Goal: Information Seeking & Learning: Learn about a topic

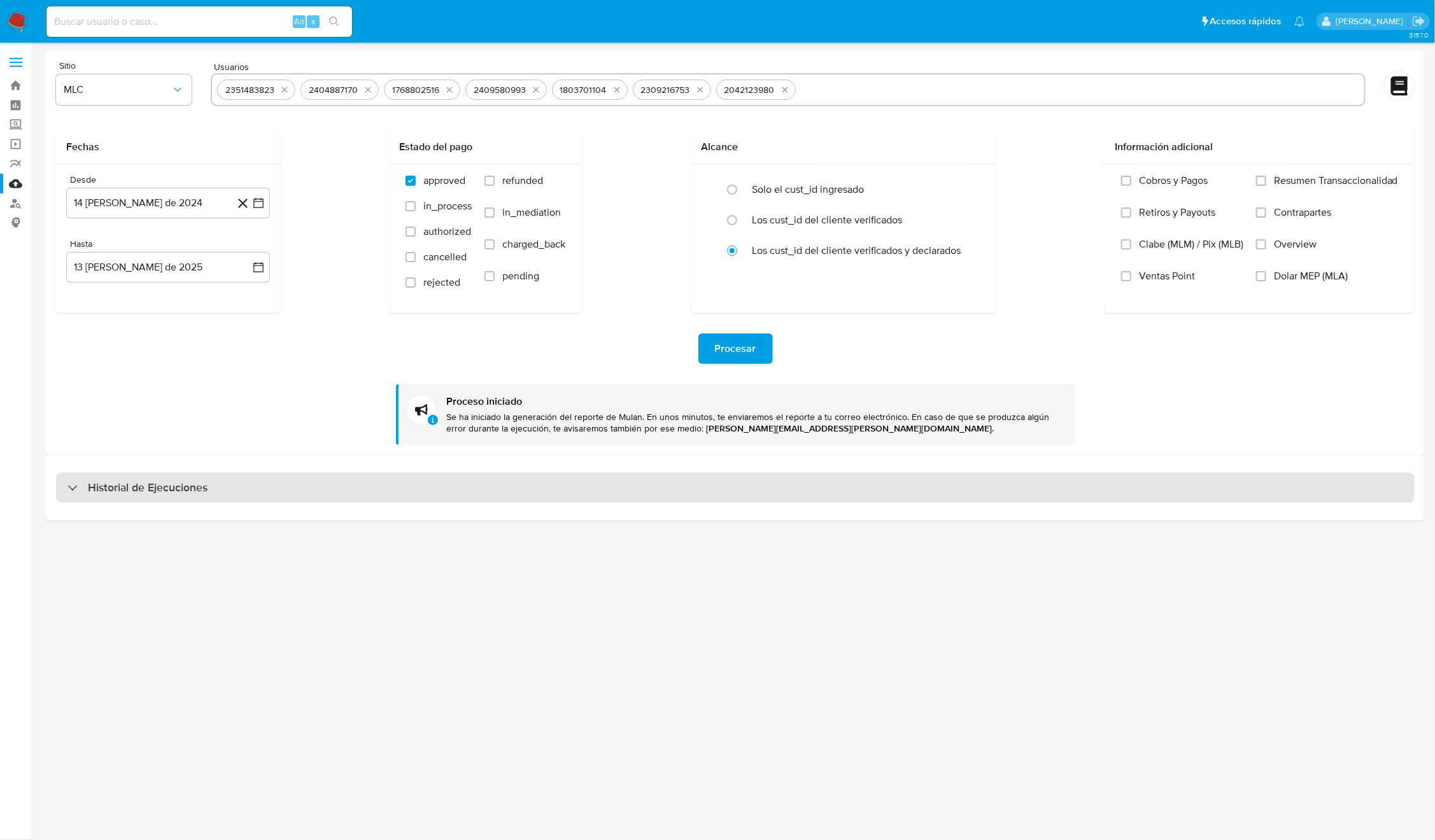
click at [233, 495] on div "Historial de Ejecuciones" at bounding box center [735, 488] width 1358 height 31
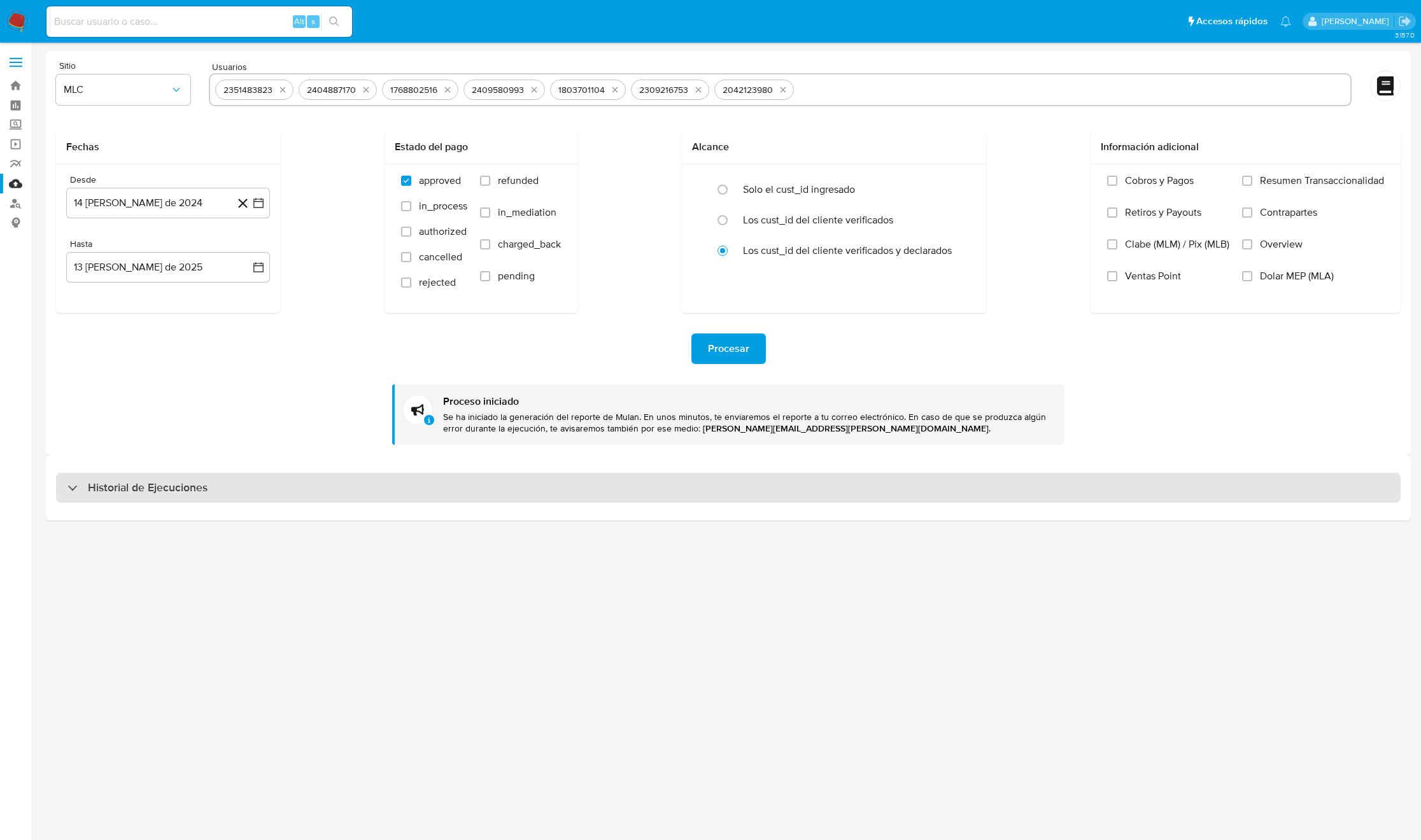
select select "10"
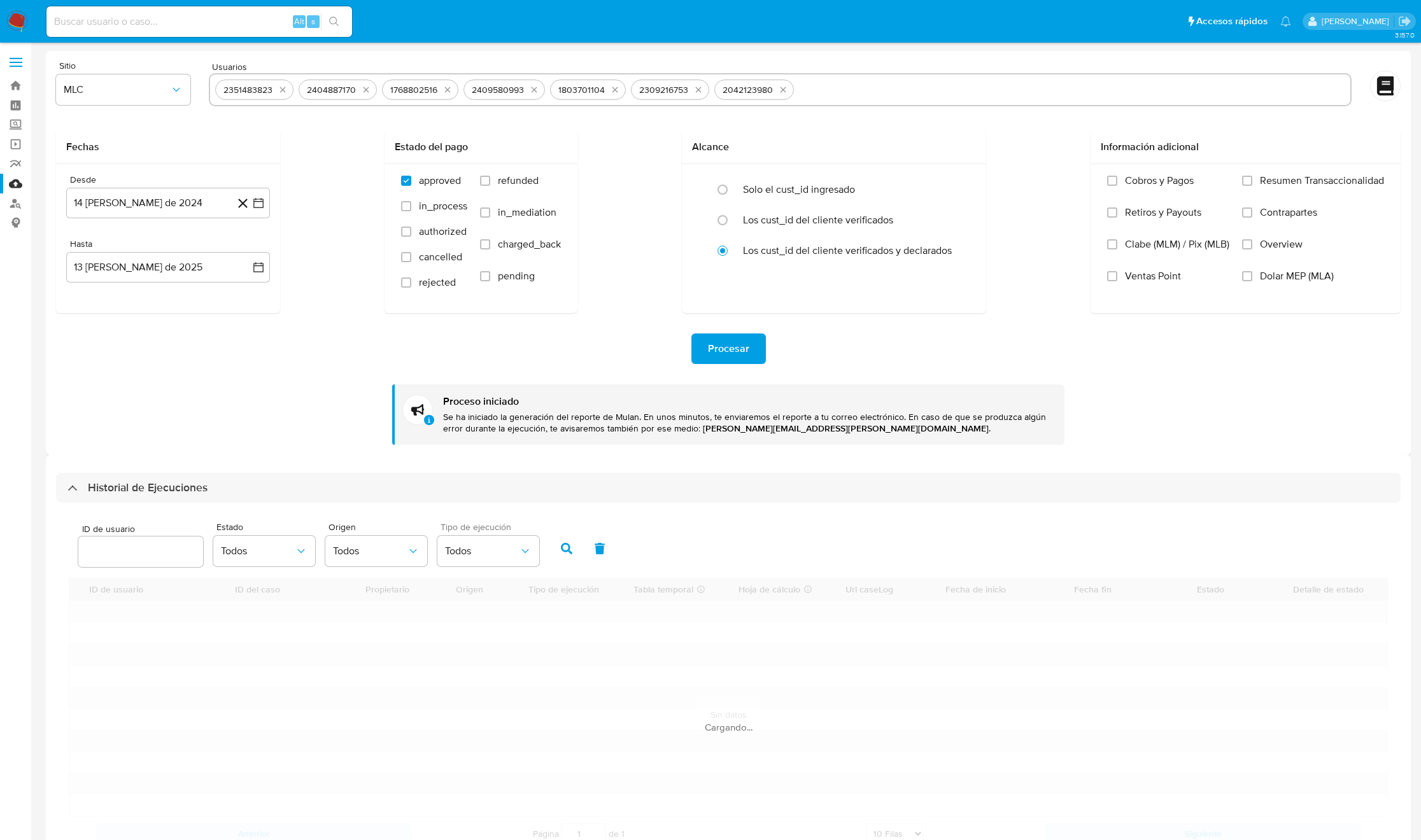
scroll to position [52, 0]
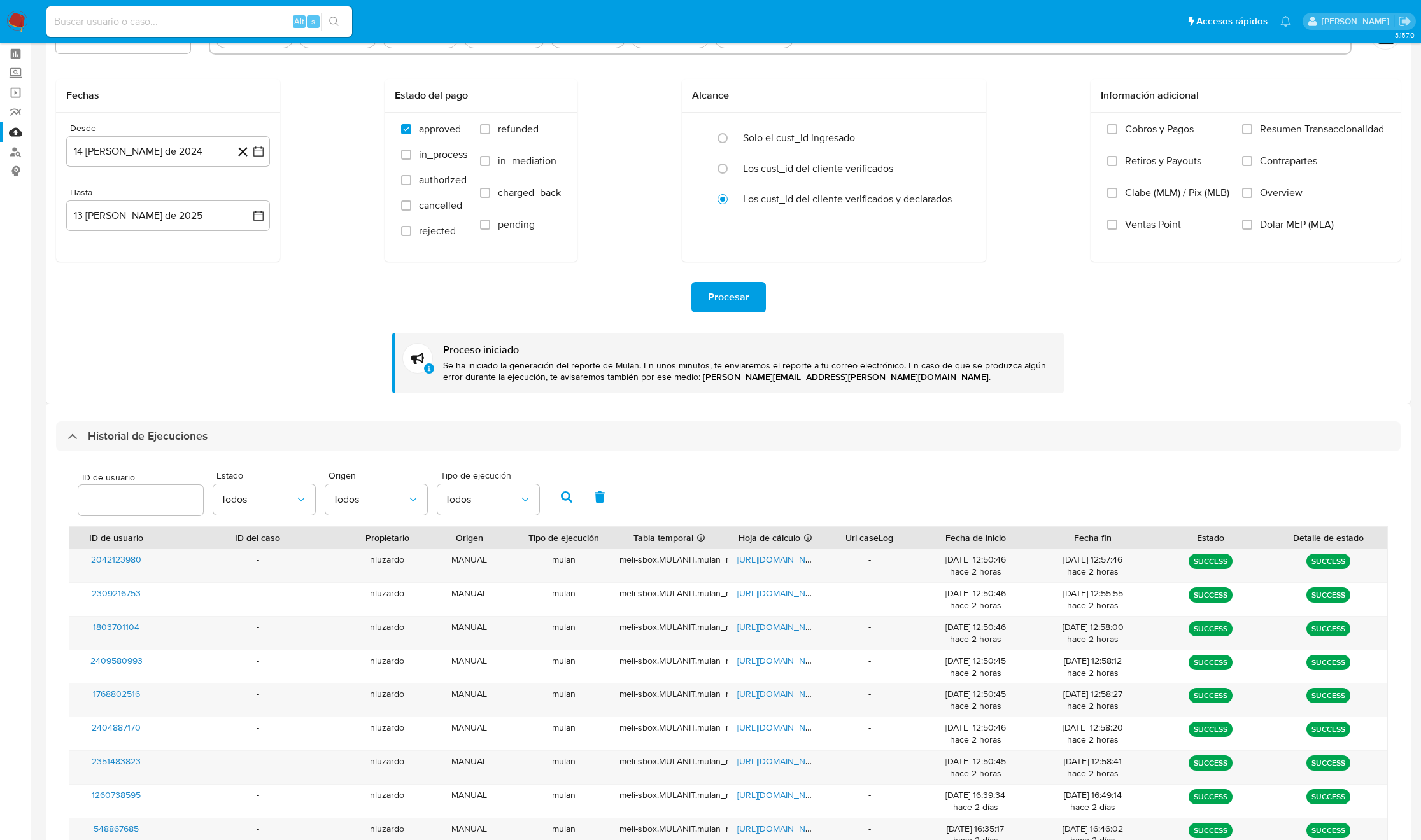
click at [368, 433] on div "Historial de Ejecuciones" at bounding box center [728, 436] width 1344 height 31
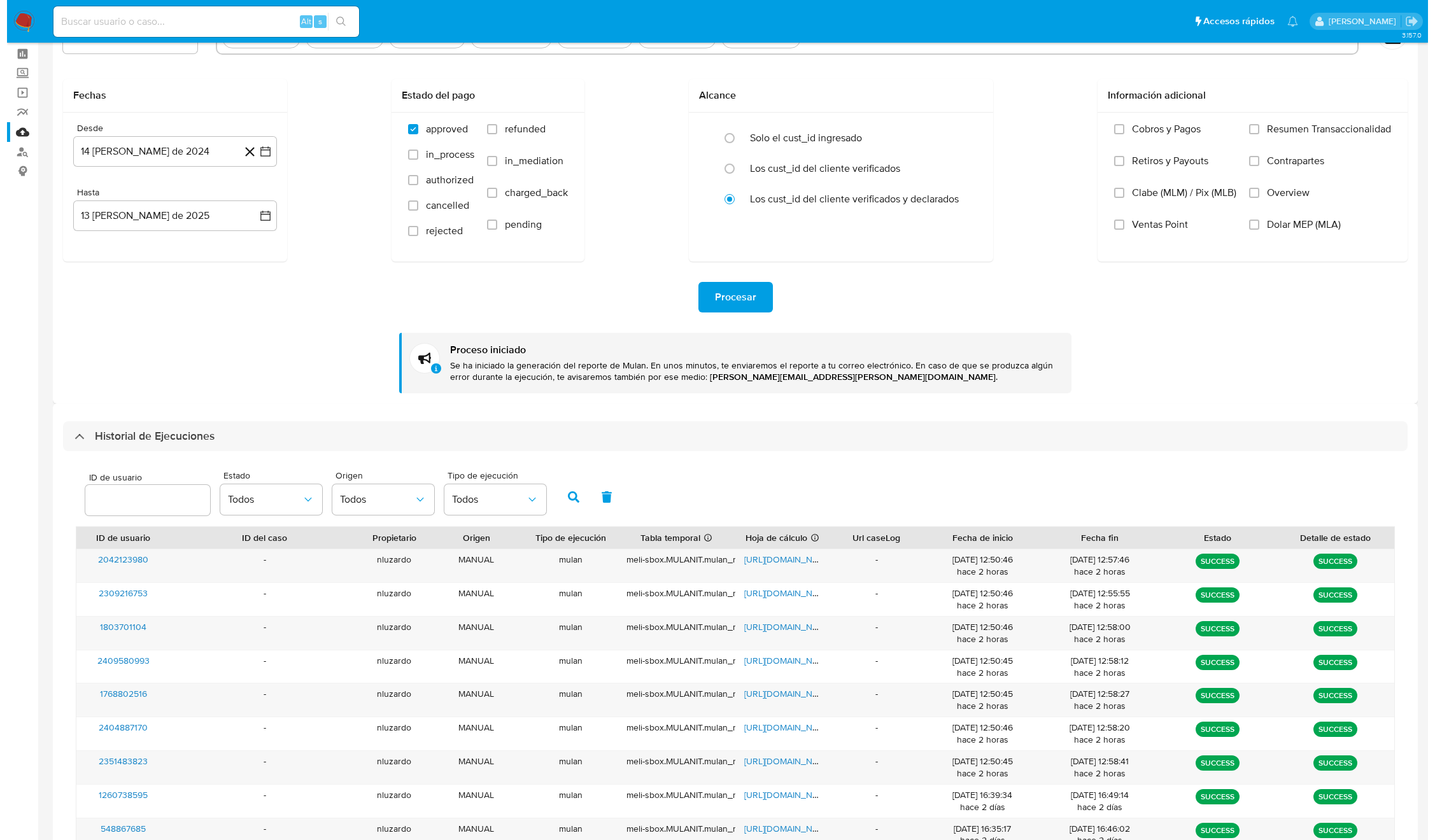
scroll to position [0, 0]
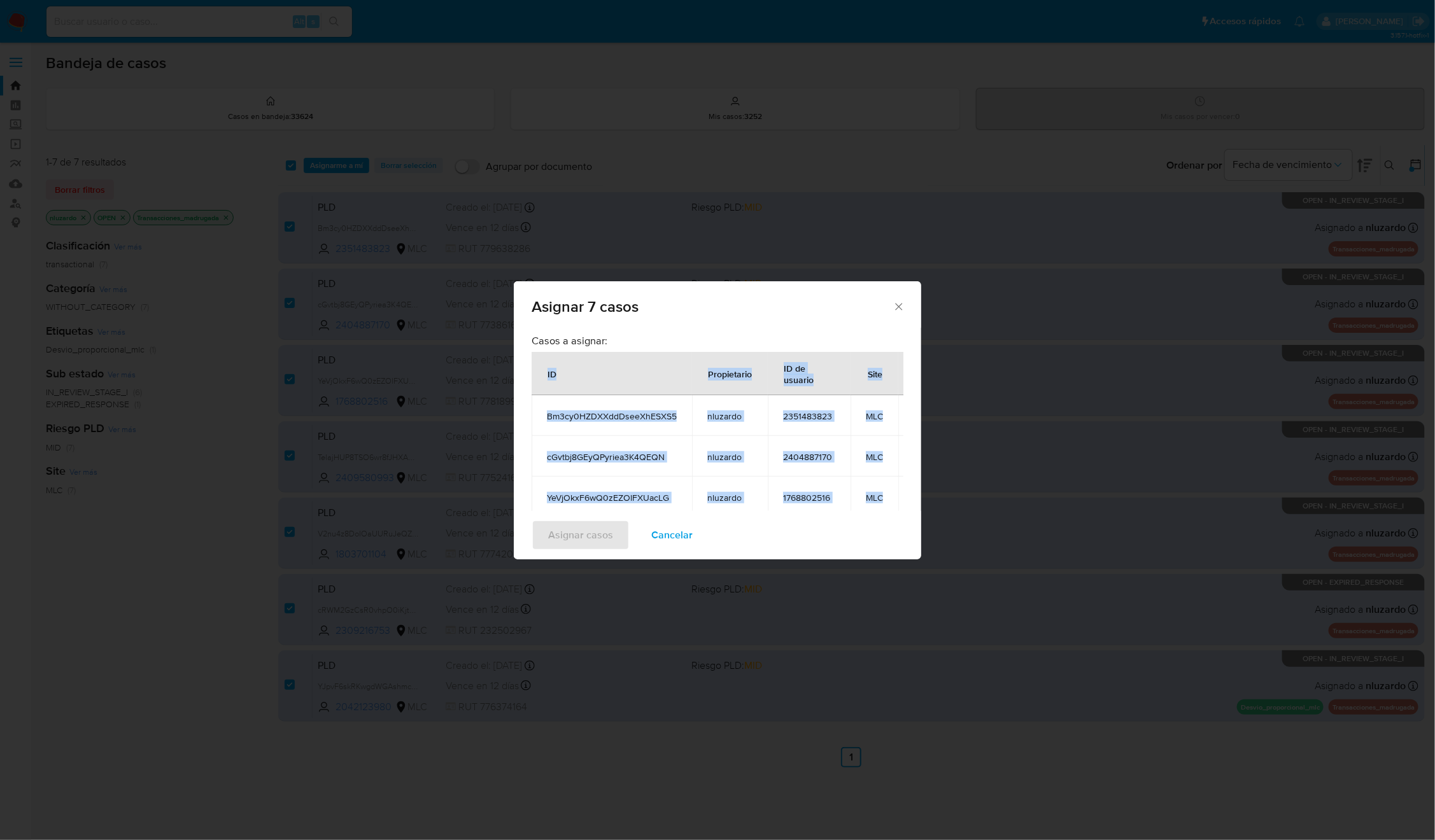
click at [662, 535] on span "Cancelar" at bounding box center [672, 535] width 42 height 28
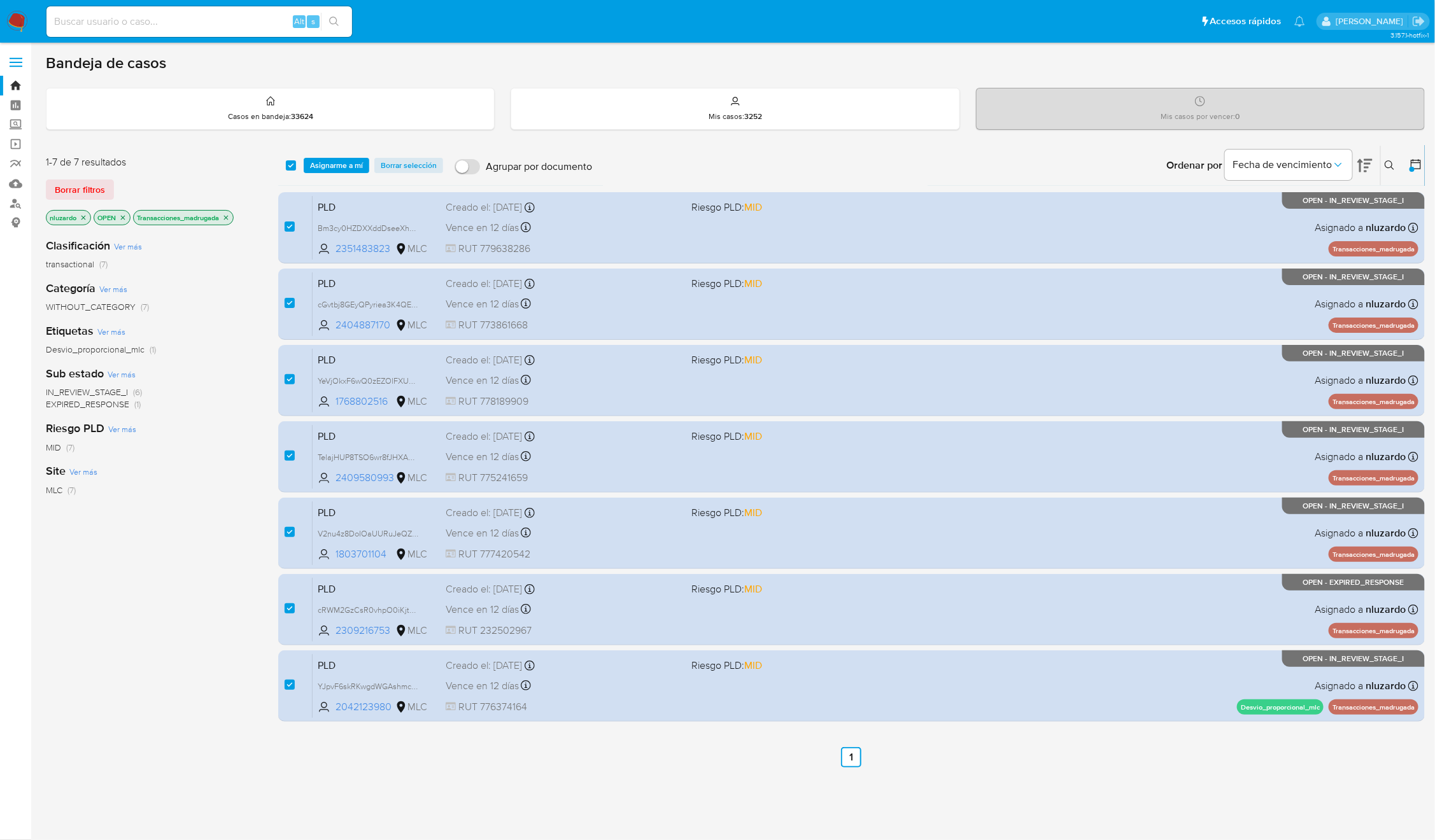
click at [216, 422] on div "Riesgo PLD Ver más MID (7)" at bounding box center [151, 437] width 212 height 33
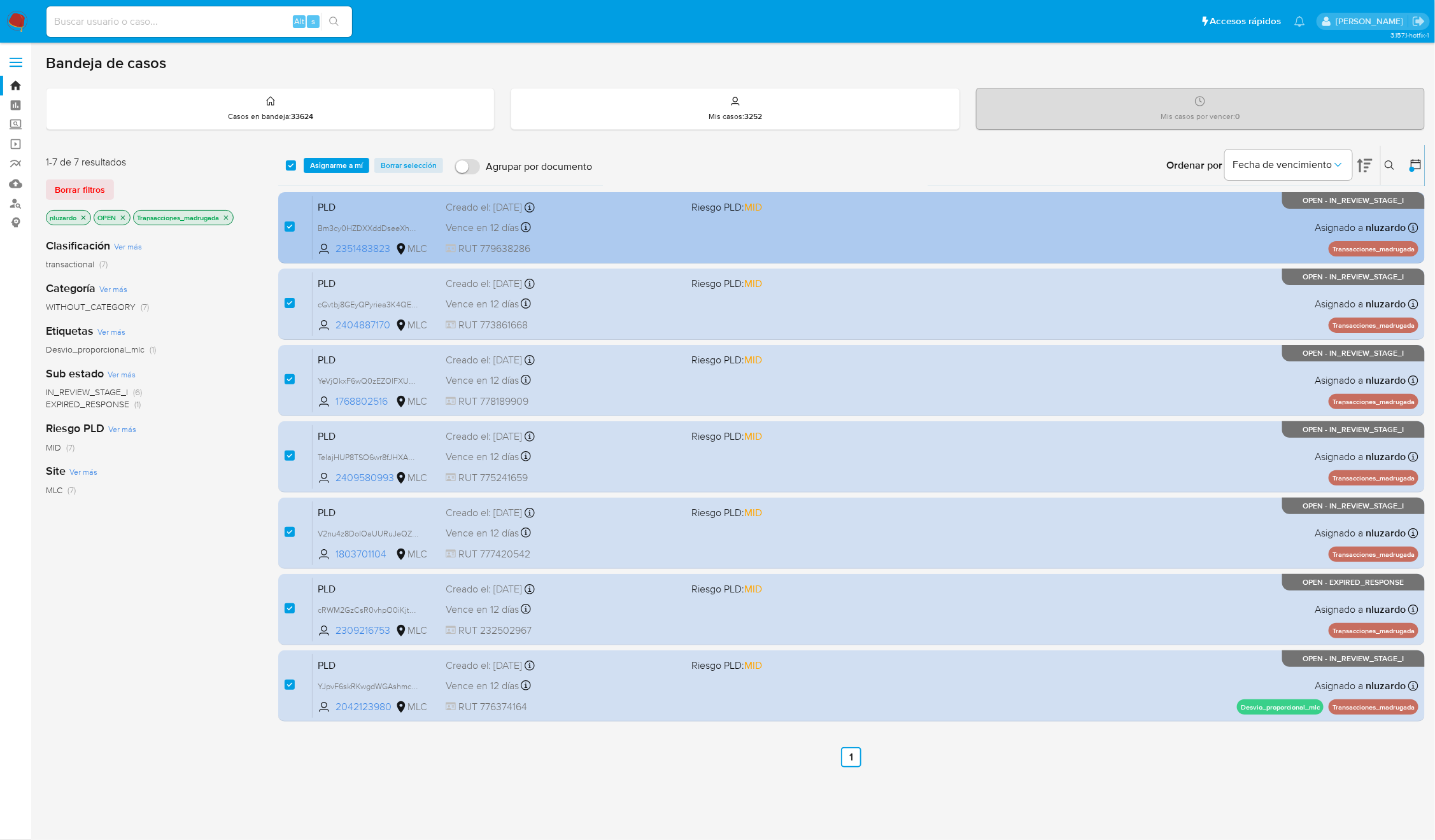
click at [721, 237] on div "PLD Bm3cy0HZDXXddDseeXhESXS5 2351483823 MLC Riesgo PLD: MID Creado el: 12/06/20…" at bounding box center [865, 227] width 1105 height 65
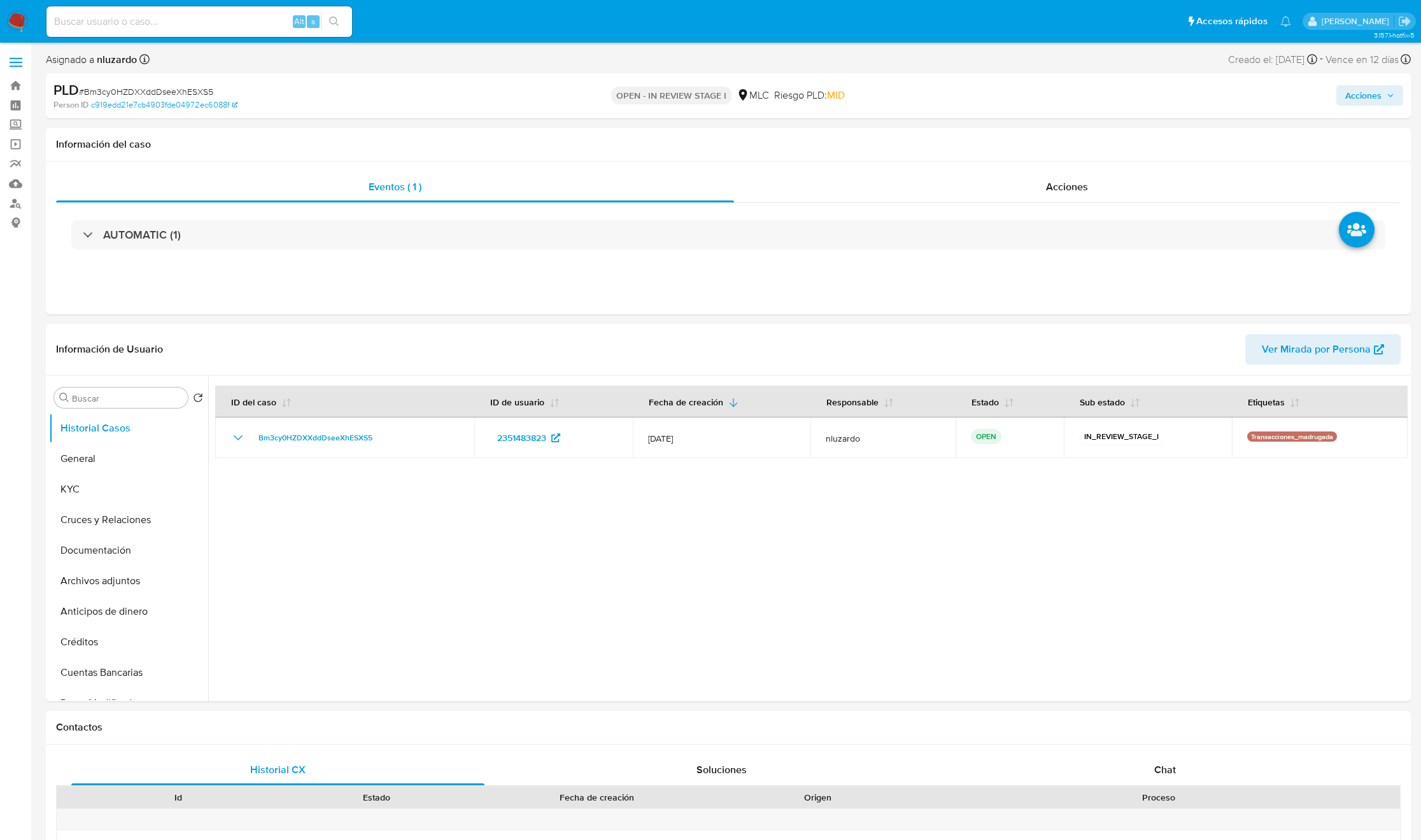
select select "10"
click at [246, 25] on input at bounding box center [199, 21] width 306 height 17
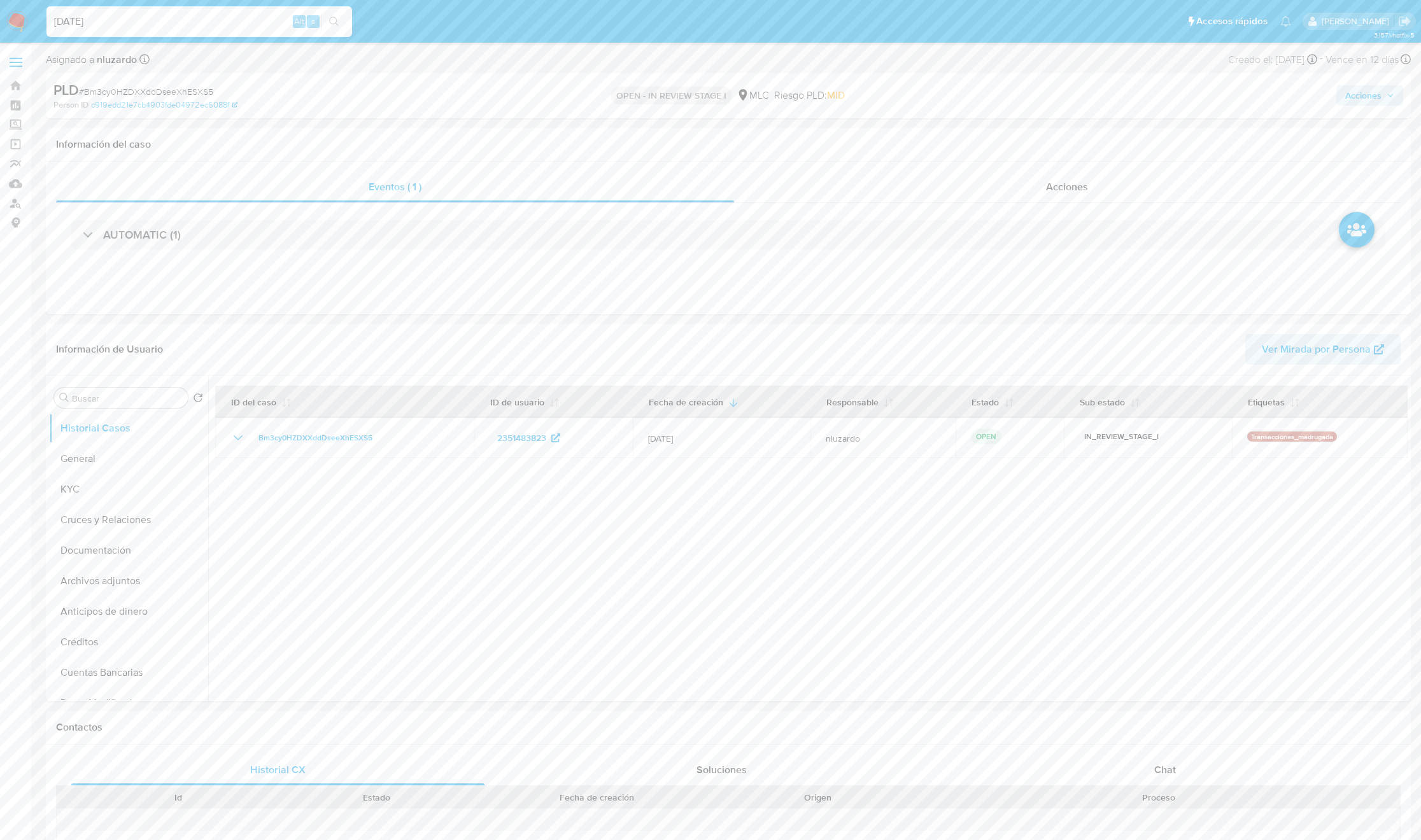
type input "[DATE]"
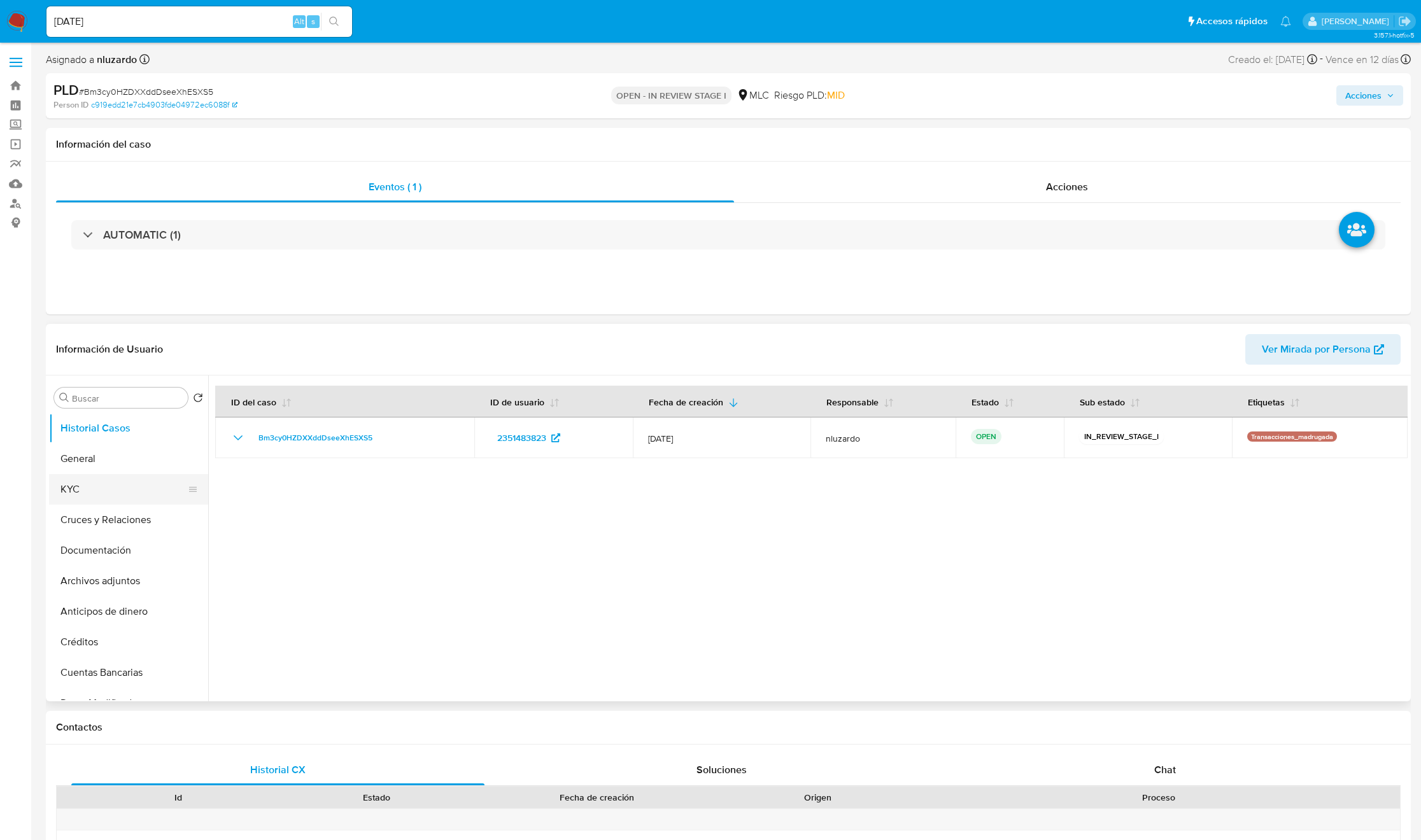
click at [137, 488] on button "KYC" at bounding box center [123, 489] width 149 height 31
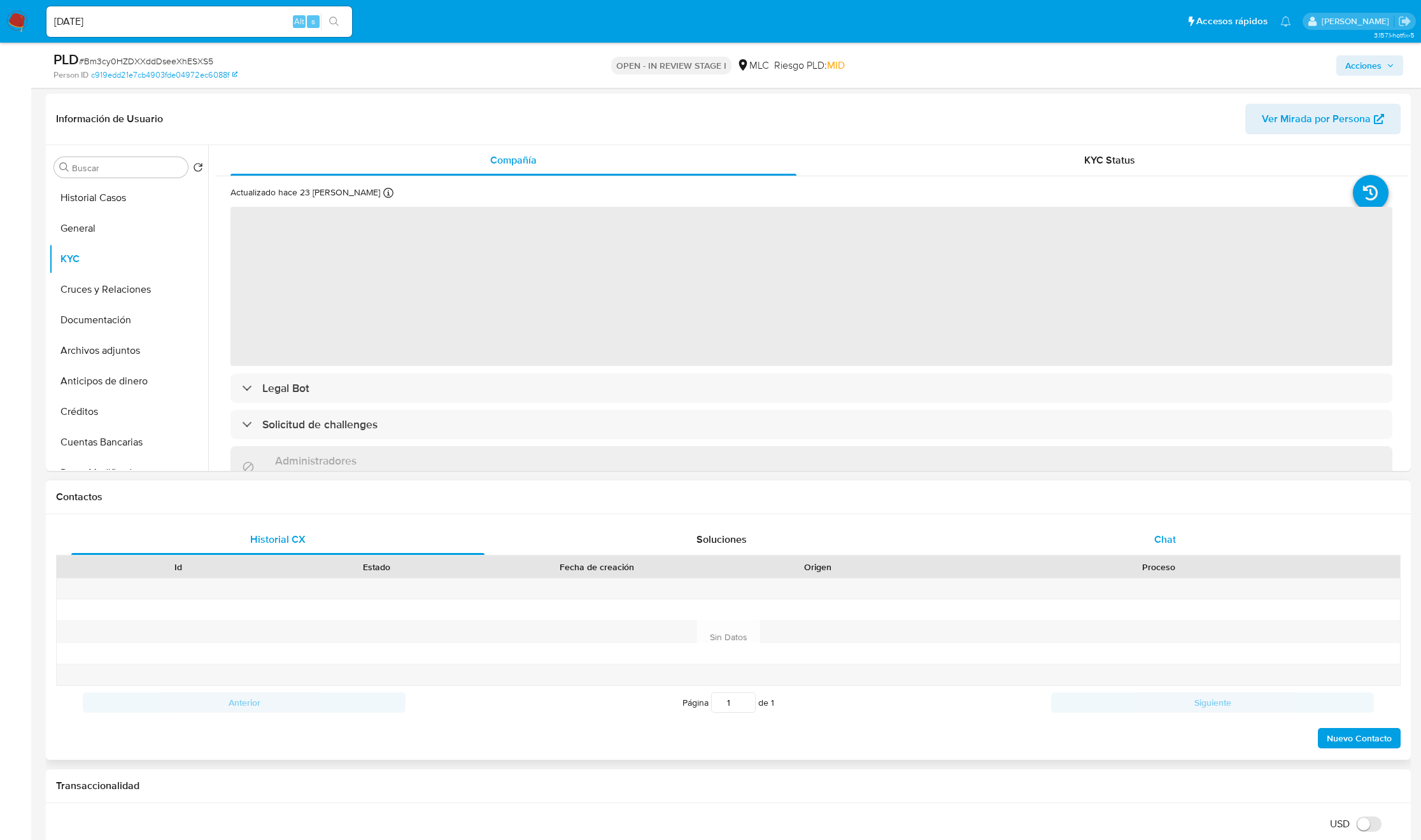
scroll to position [191, 0]
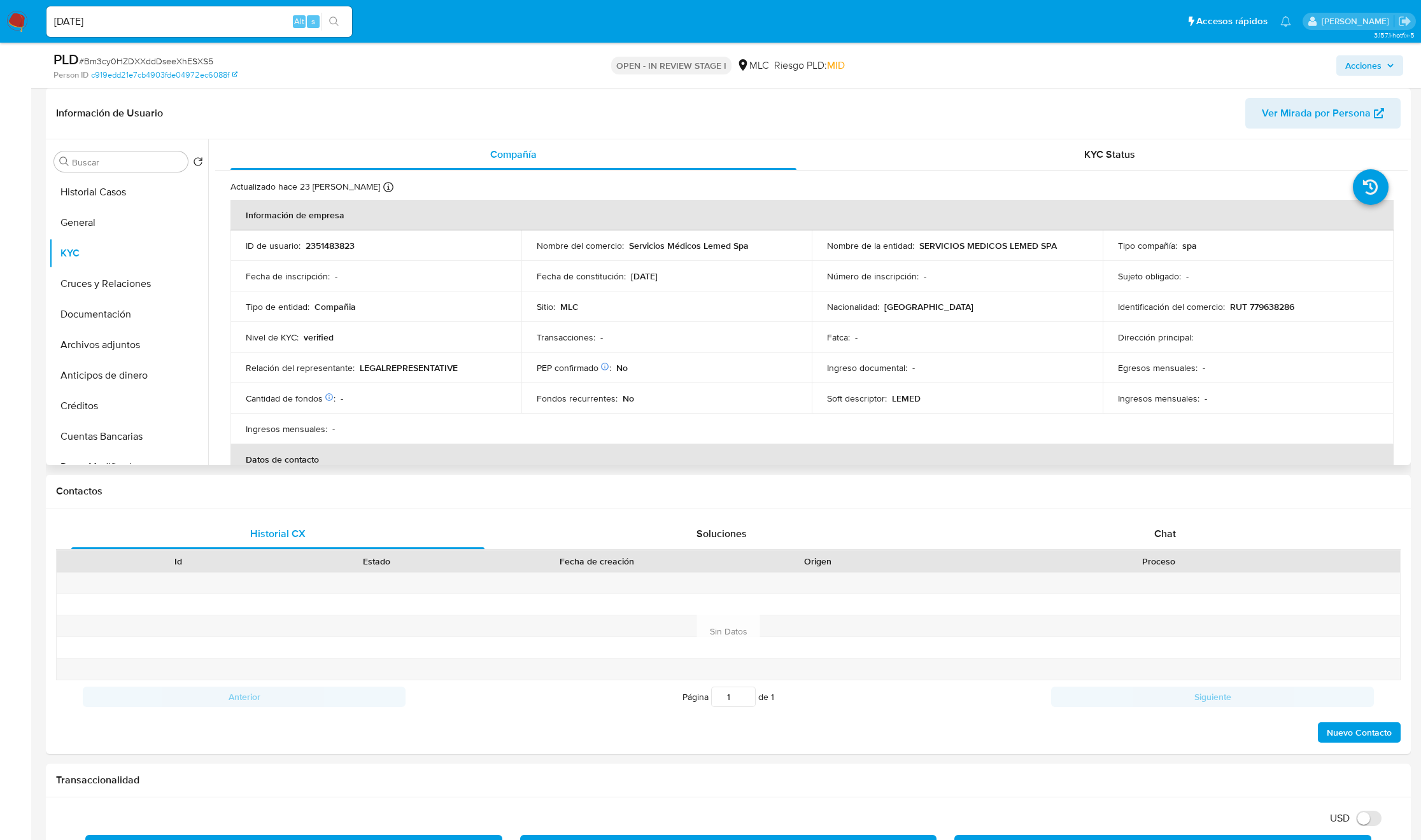
click at [940, 247] on p "SERVICIOS MEDICOS LEMED SPA" at bounding box center [988, 246] width 137 height 12
drag, startPoint x: 1053, startPoint y: 255, endPoint x: 1063, endPoint y: 254, distance: 10.0
click at [1063, 254] on td "Nombre de la entidad : SERVICIOS MEDICOS LEMED SPA" at bounding box center [957, 245] width 291 height 31
copy p "SERVICIOS MEDICOS LEMED SPA"
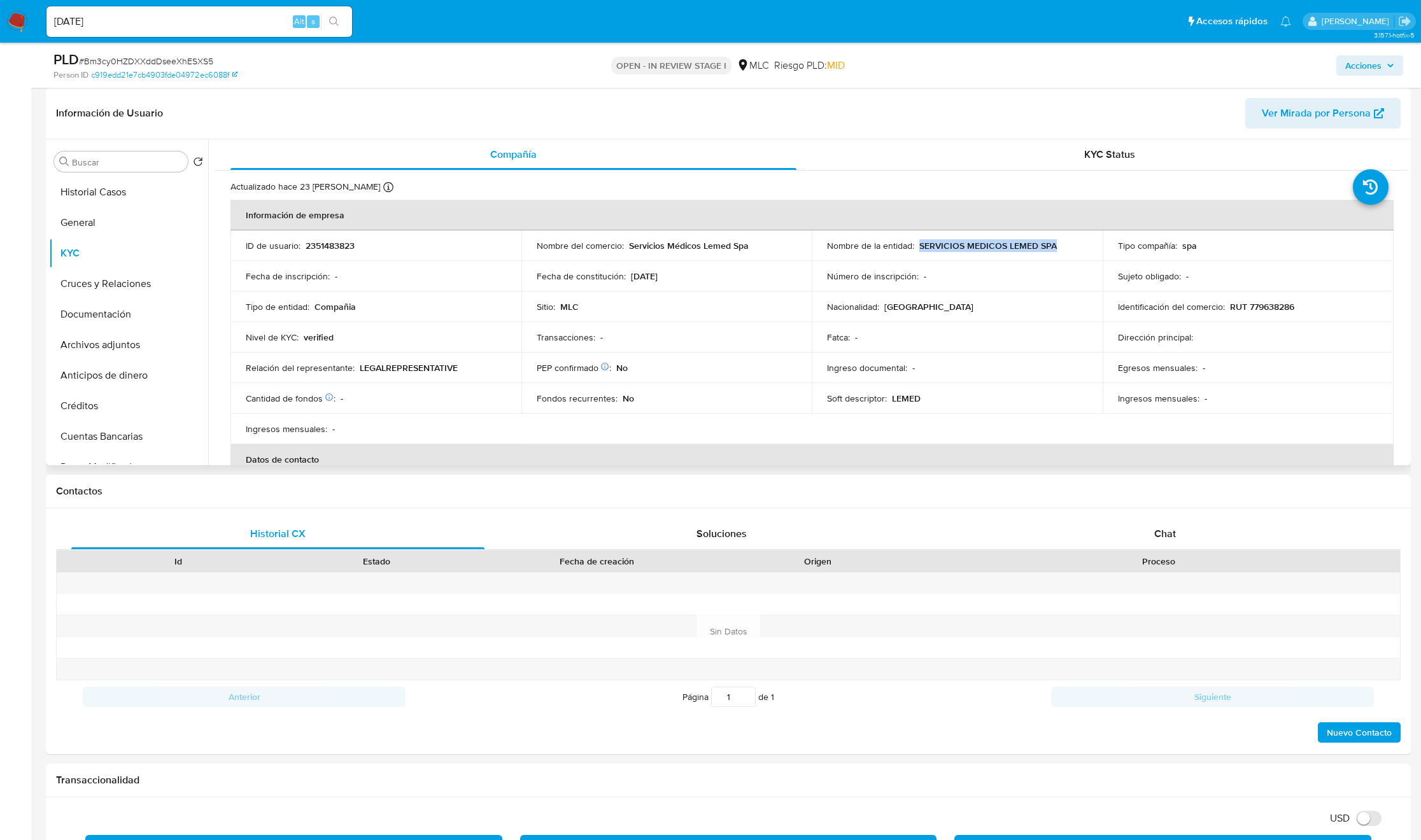
click at [1265, 302] on p "RUT 779638286" at bounding box center [1262, 307] width 65 height 12
copy p "779638286"
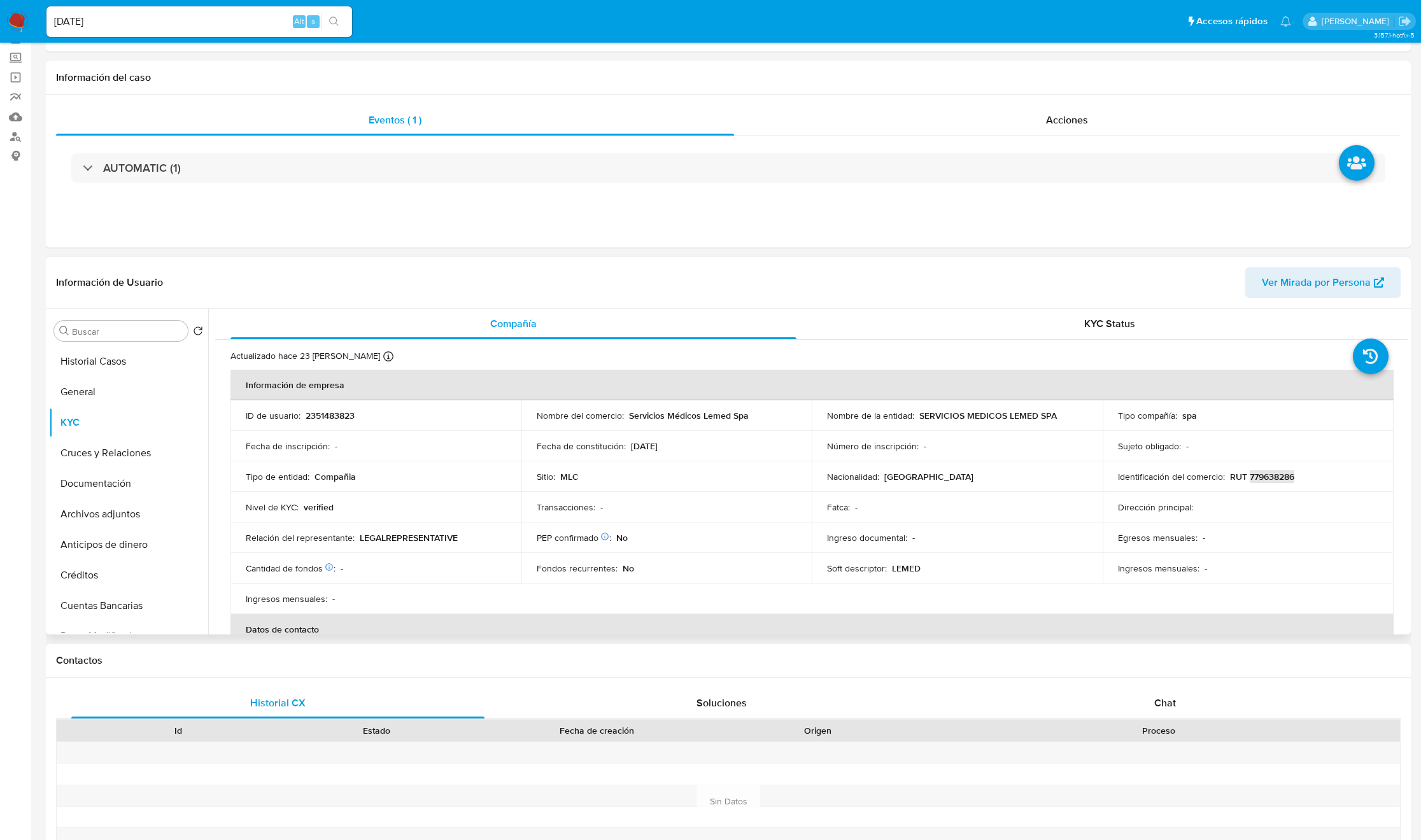
scroll to position [0, 0]
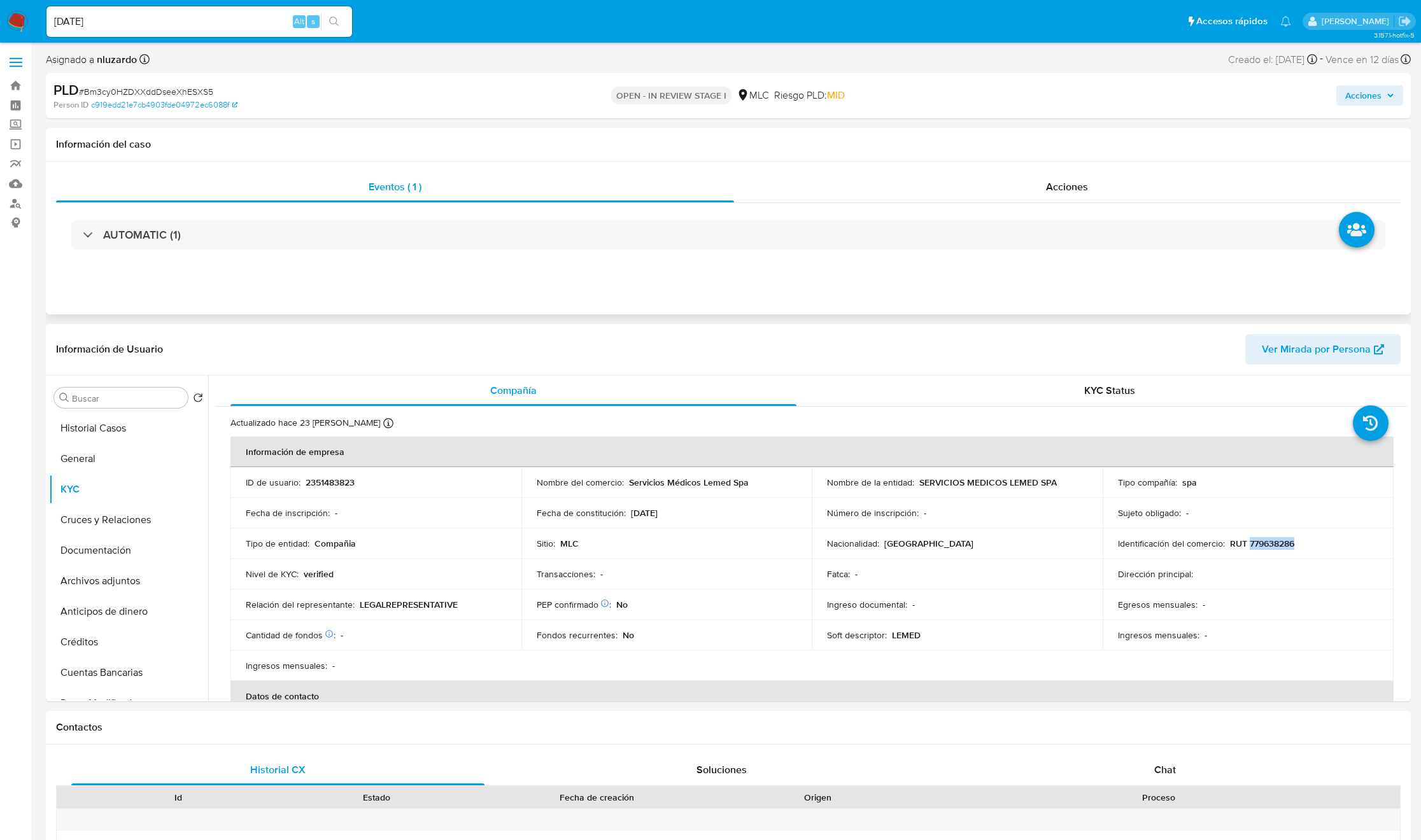
click at [208, 257] on div "AUTOMATIC (1)" at bounding box center [728, 235] width 1344 height 64
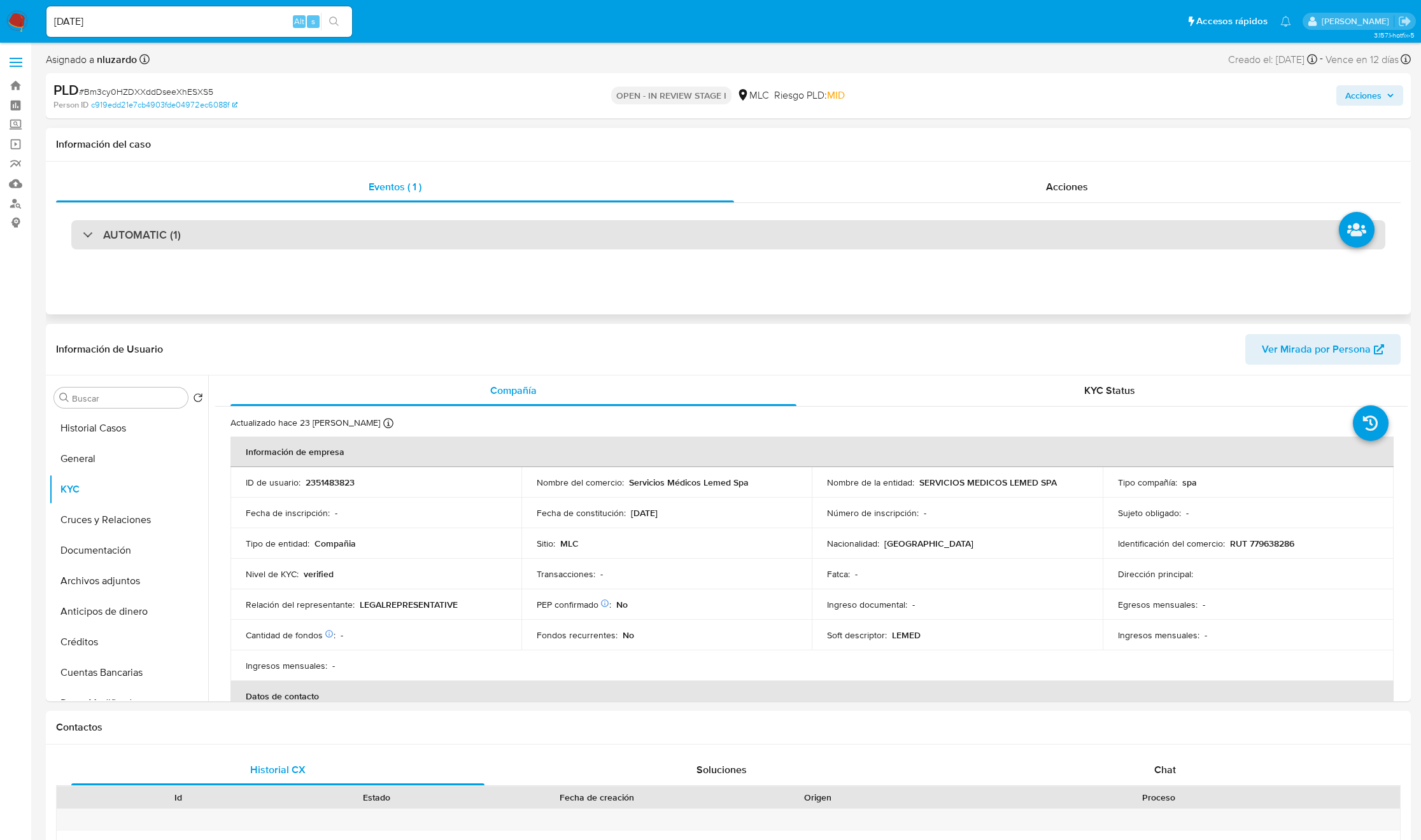
click at [204, 236] on div "AUTOMATIC (1)" at bounding box center [728, 234] width 1313 height 29
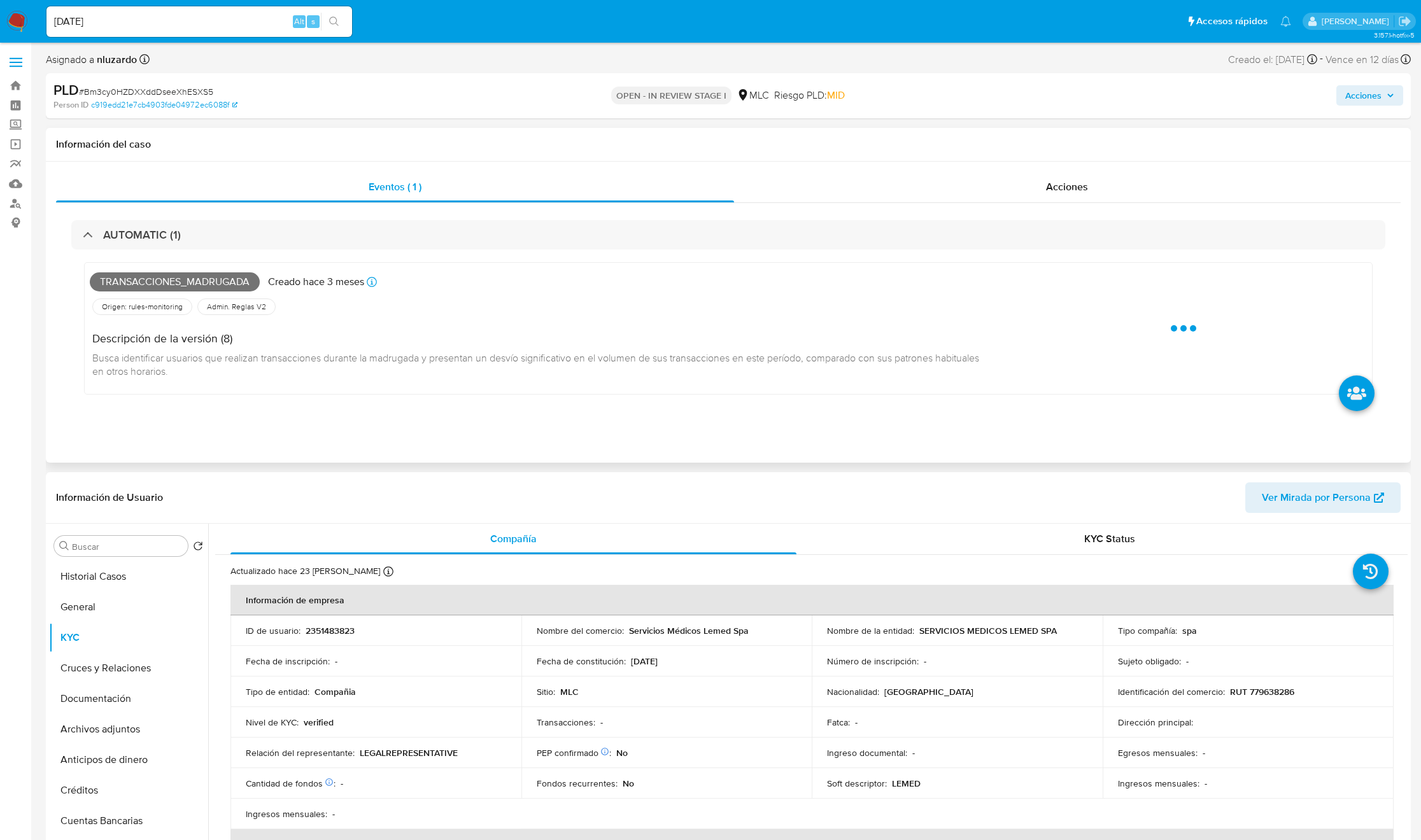
click at [163, 278] on span "Transacciones_madrugada" at bounding box center [174, 282] width 170 height 19
copy span "Transacciones_madrugada"
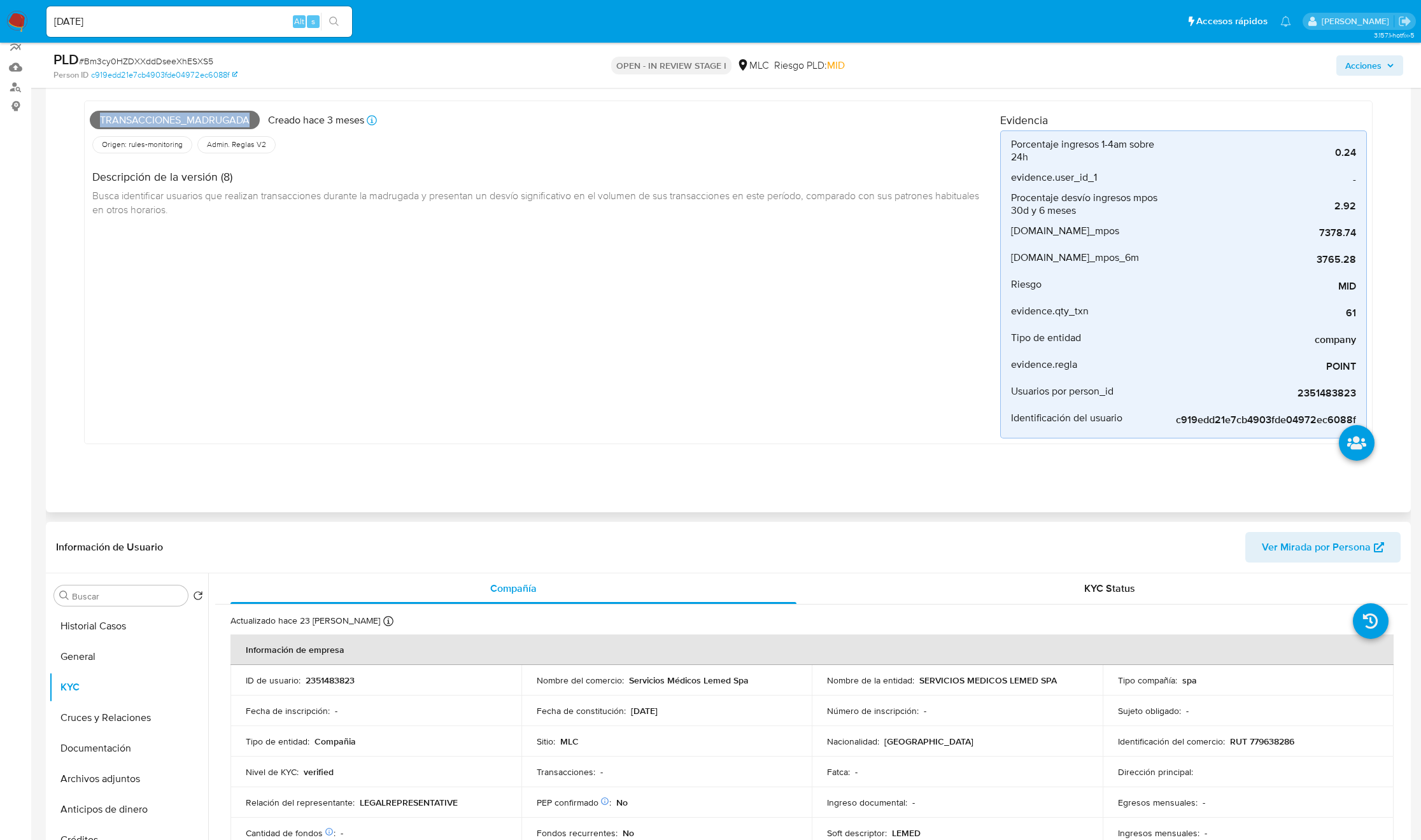
scroll to position [477, 0]
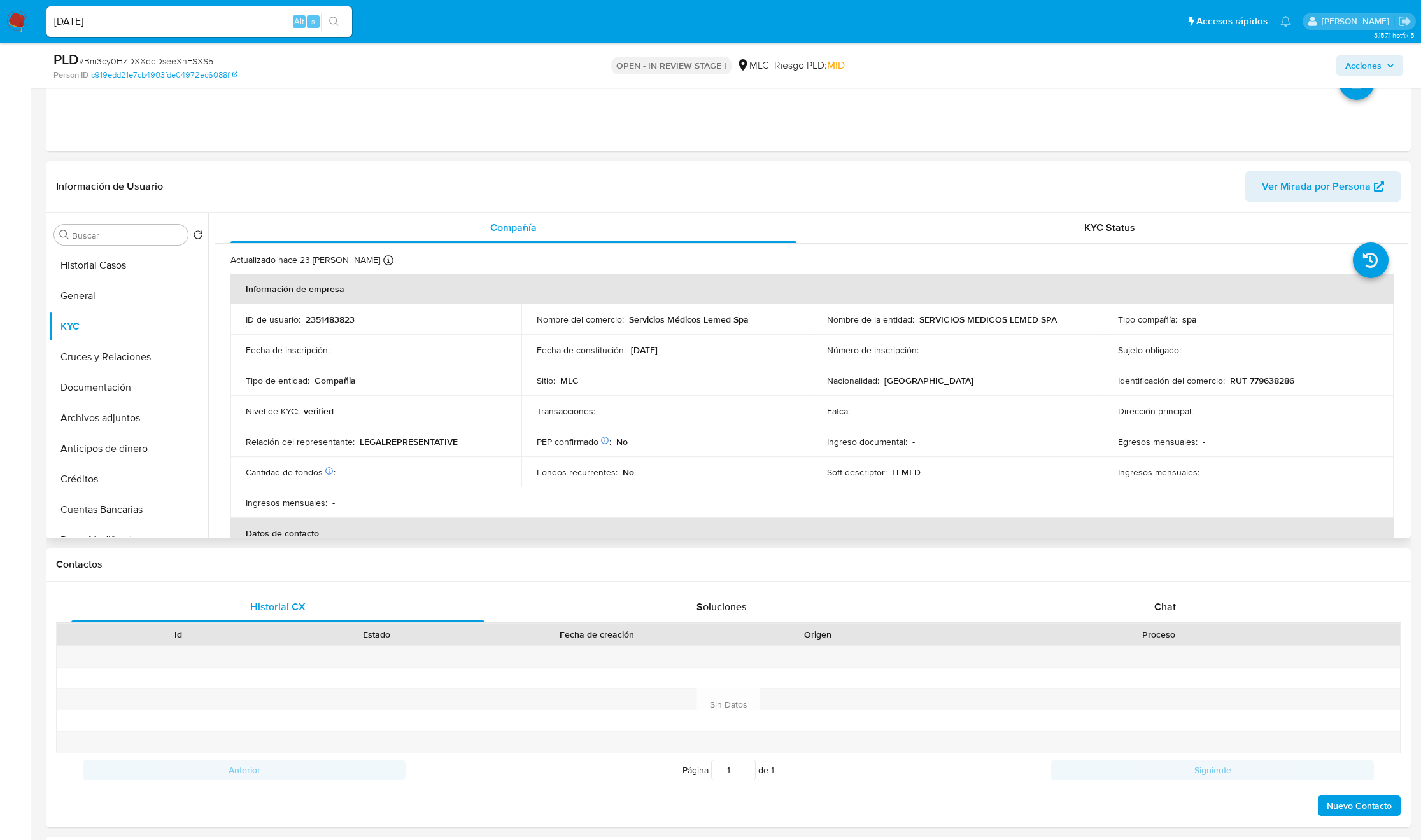
click at [659, 431] on td "PEP confirmado Obtenido de listas internas : No" at bounding box center [667, 441] width 291 height 31
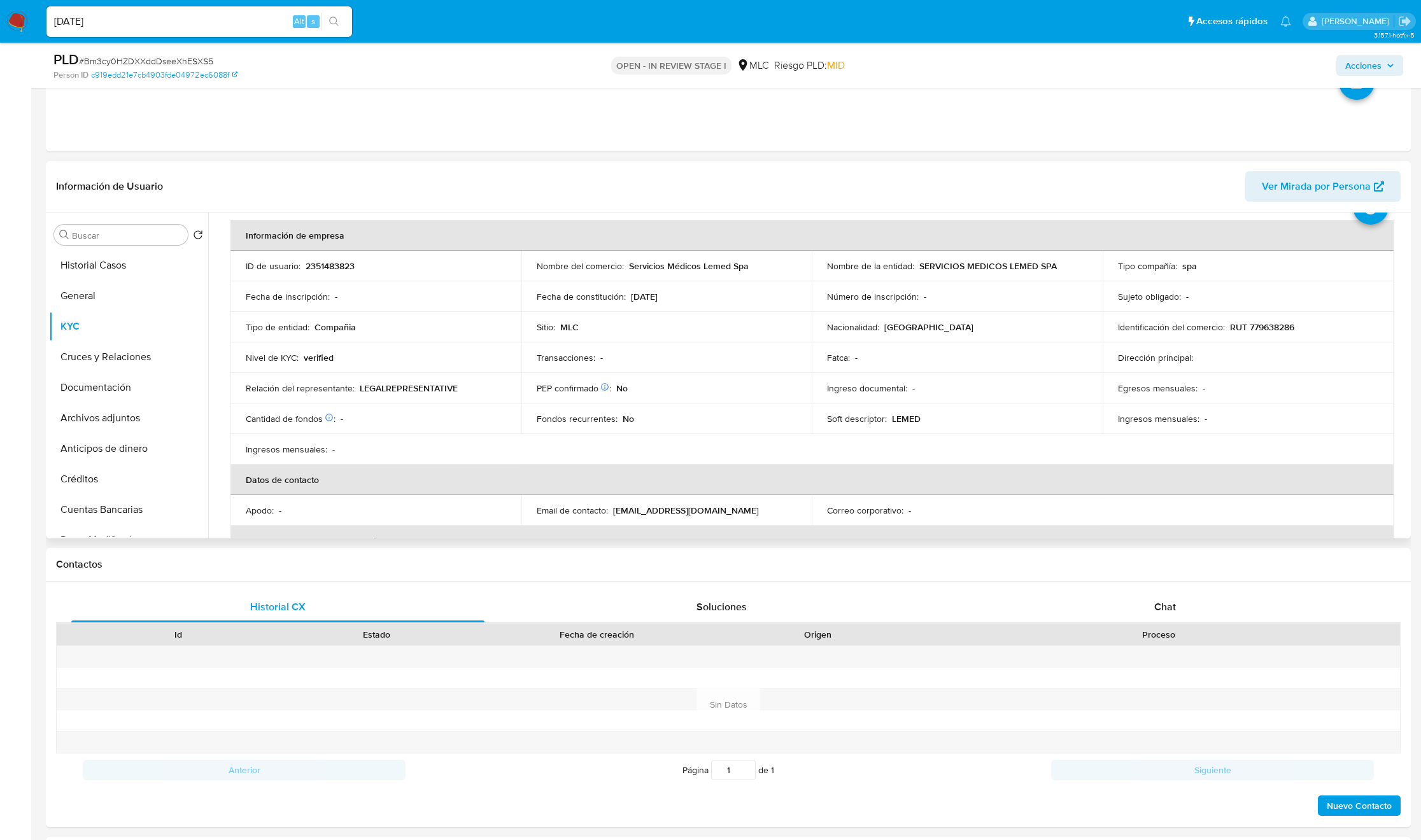
scroll to position [40, 0]
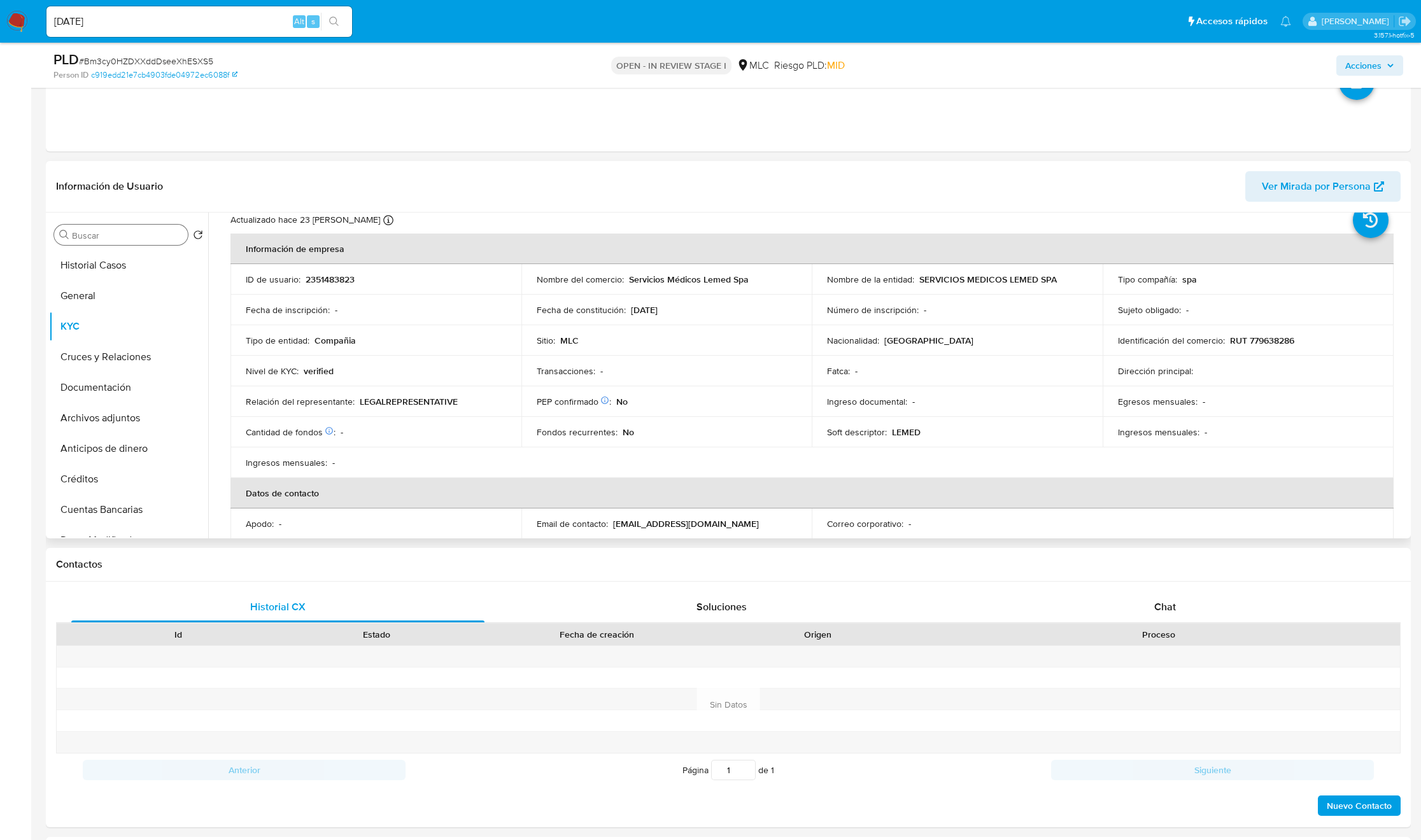
click at [109, 244] on div "Buscar" at bounding box center [120, 235] width 133 height 20
click at [108, 236] on input "Buscar" at bounding box center [126, 236] width 111 height 12
click at [120, 295] on button "Cruces y Relaciones" at bounding box center [123, 296] width 149 height 31
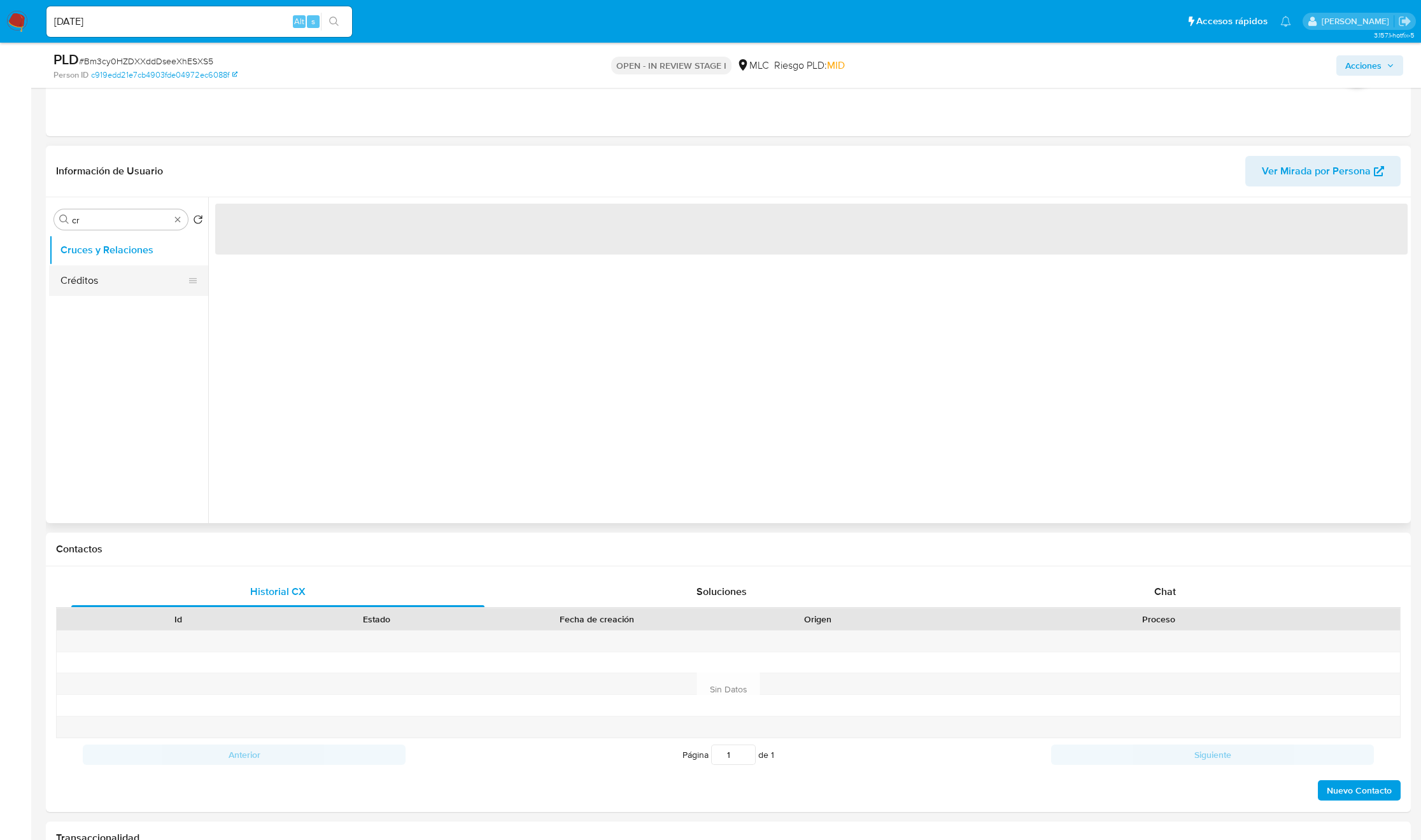
scroll to position [0, 0]
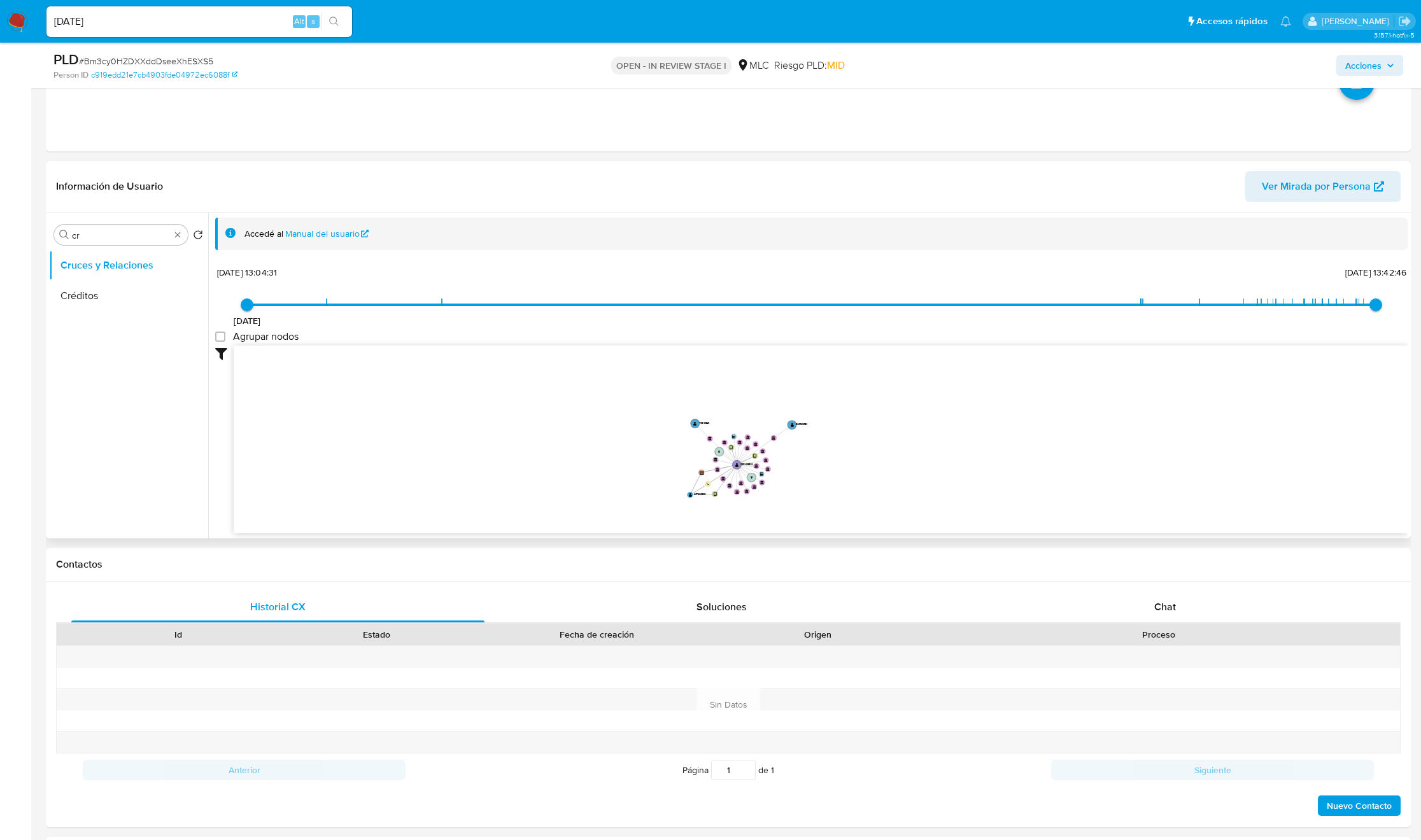
drag, startPoint x: 614, startPoint y: 460, endPoint x: 703, endPoint y: 461, distance: 89.0
click at [703, 461] on icon "device-67e41eff36786ce359a95723  user-2351483823  2351483823 device-681672c03…" at bounding box center [821, 437] width 1174 height 184
drag, startPoint x: 743, startPoint y: 437, endPoint x: 753, endPoint y: 439, distance: 10.2
click at [753, 439] on icon "device-67e41eff36786ce359a95723  user-2351483823  2351483823 device-681672c03…" at bounding box center [821, 437] width 1174 height 184
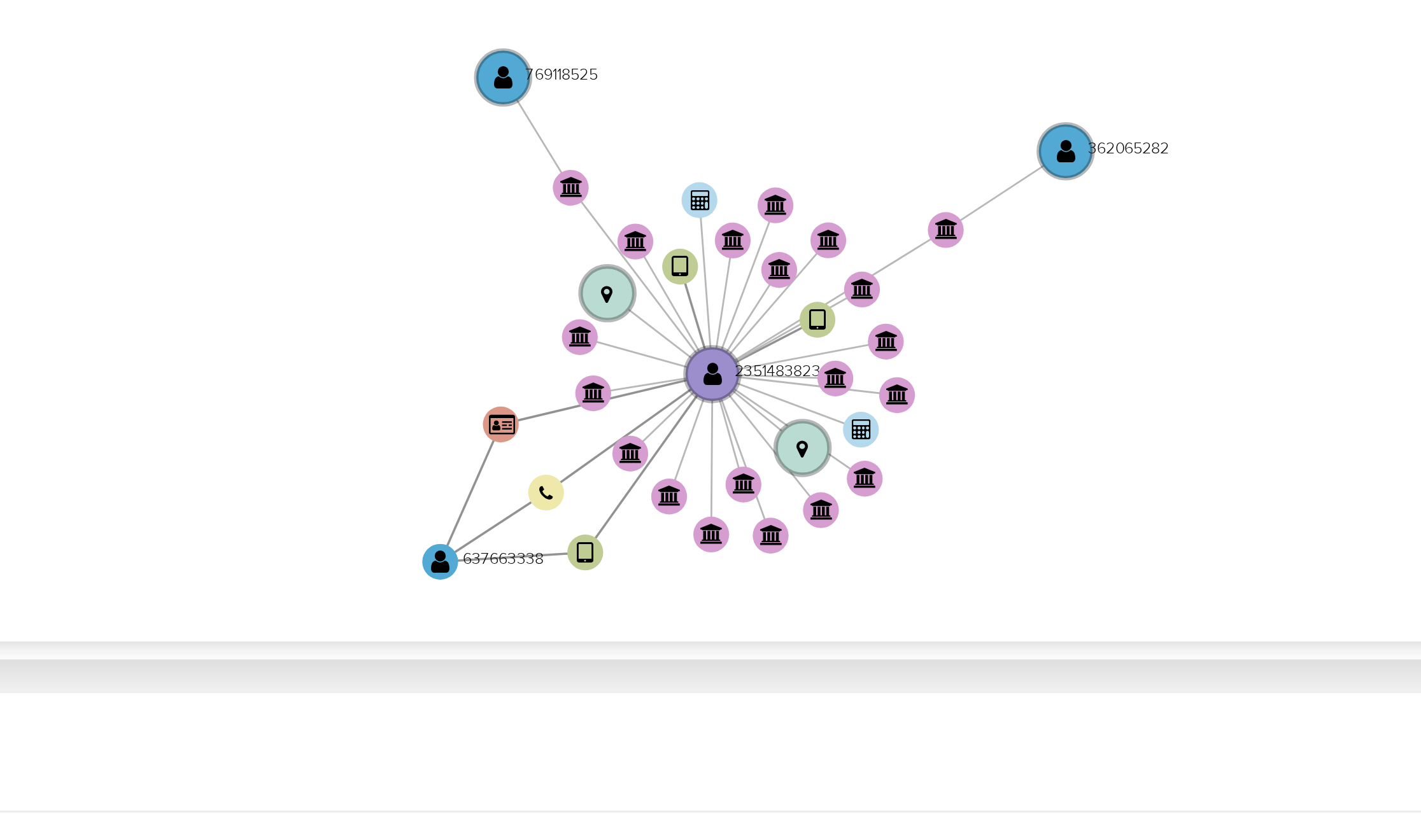
click at [842, 477] on icon "device-67e41eff36786ce359a95723  user-2351483823  2351483823 device-681672c03…" at bounding box center [821, 437] width 1174 height 184
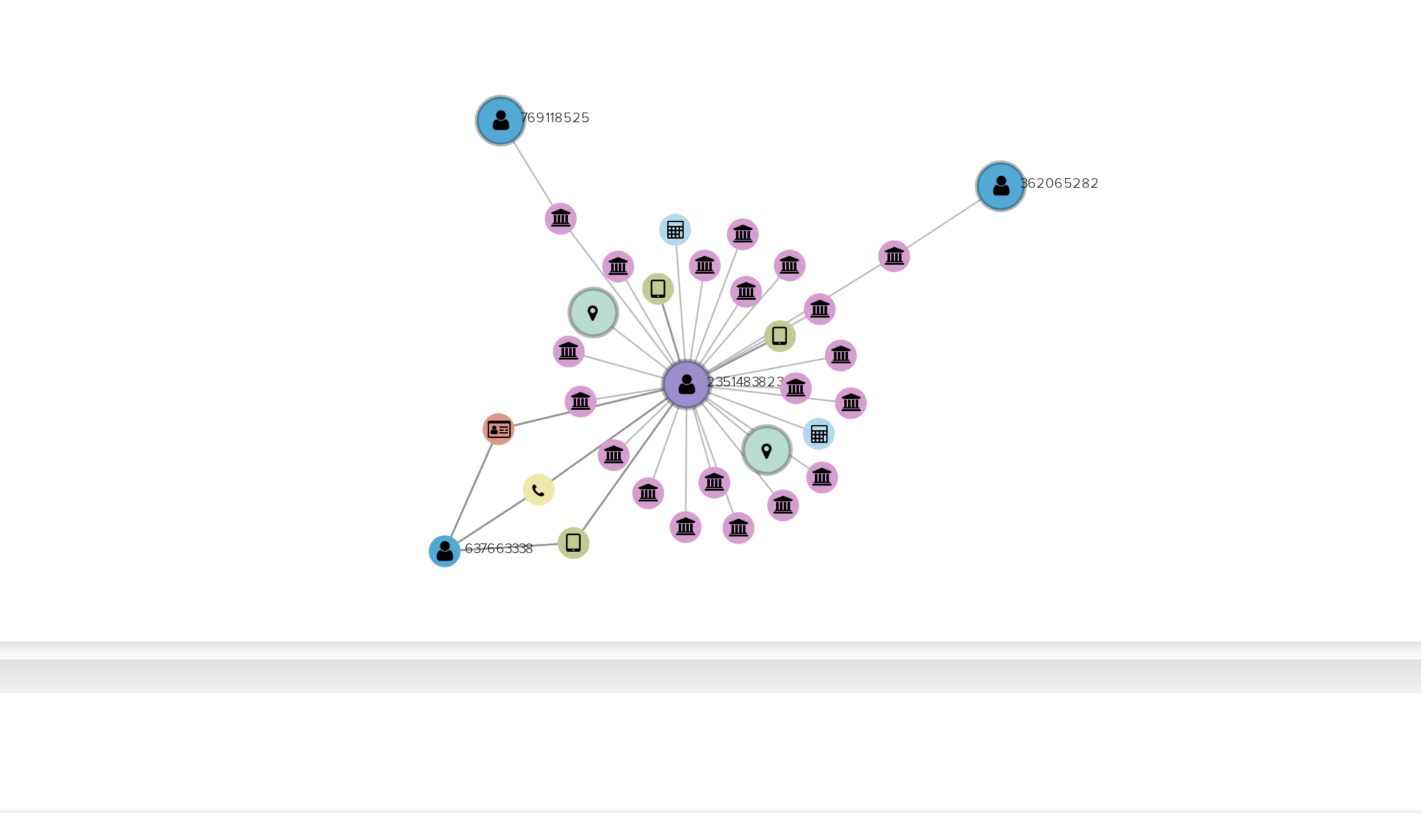
drag, startPoint x: 839, startPoint y: 481, endPoint x: 829, endPoint y: 484, distance: 10.4
click at [829, 485] on icon "device-67e41eff36786ce359a95723  user-2351483823  2351483823 device-681672c03…" at bounding box center [821, 437] width 1174 height 184
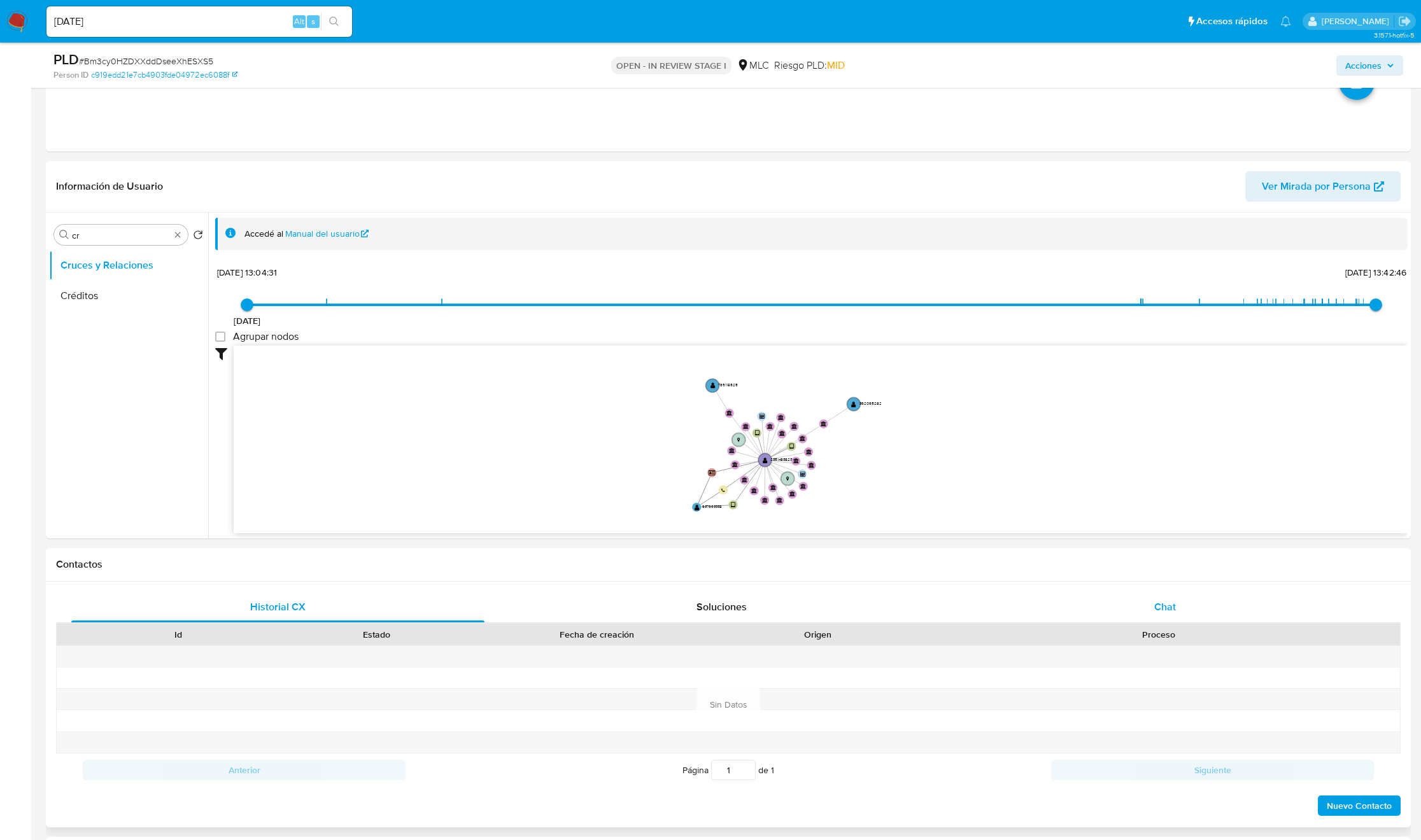
click at [1163, 622] on div "Chat" at bounding box center [1165, 606] width 413 height 31
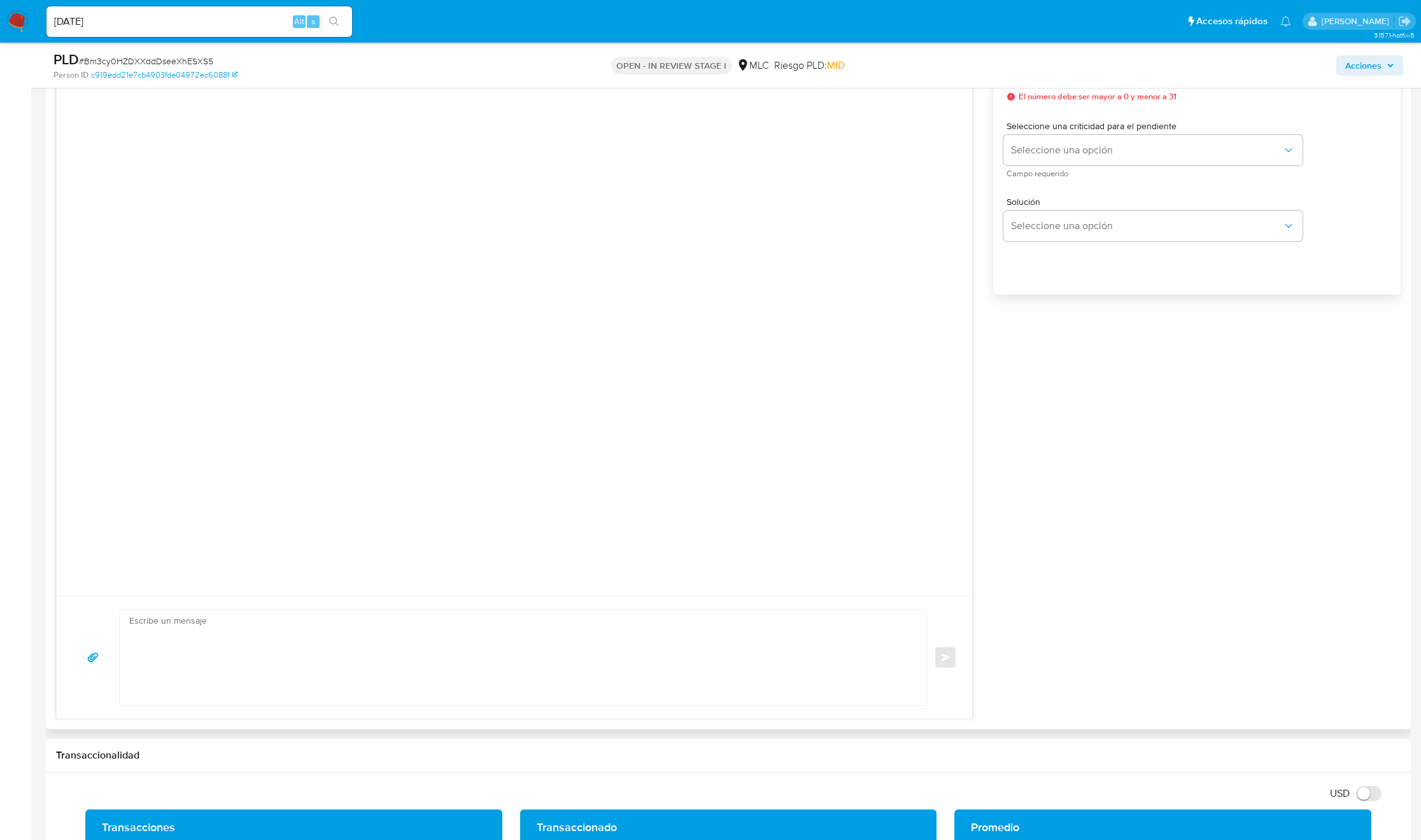
scroll to position [1146, 0]
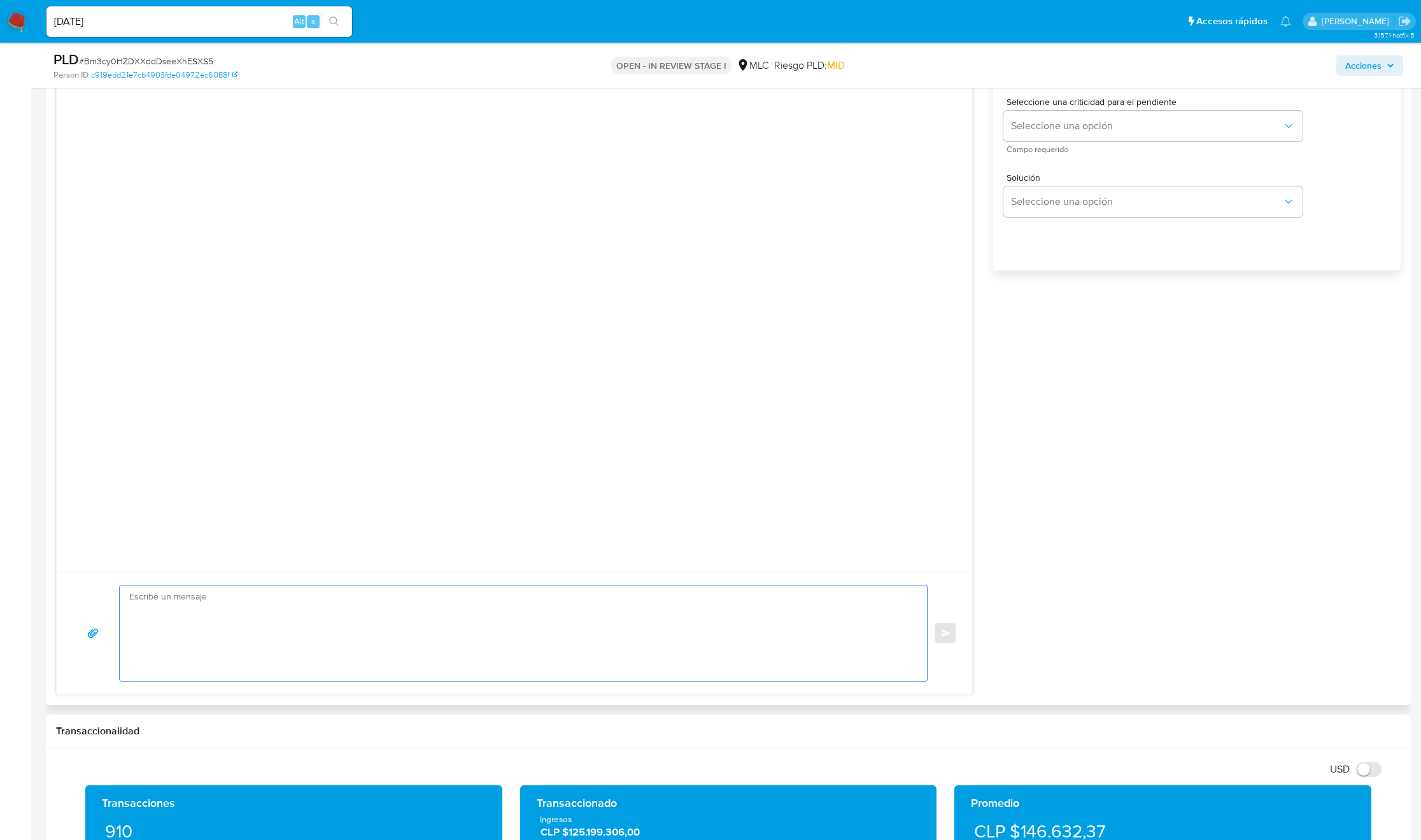
click at [252, 632] on textarea at bounding box center [520, 633] width 782 height 96
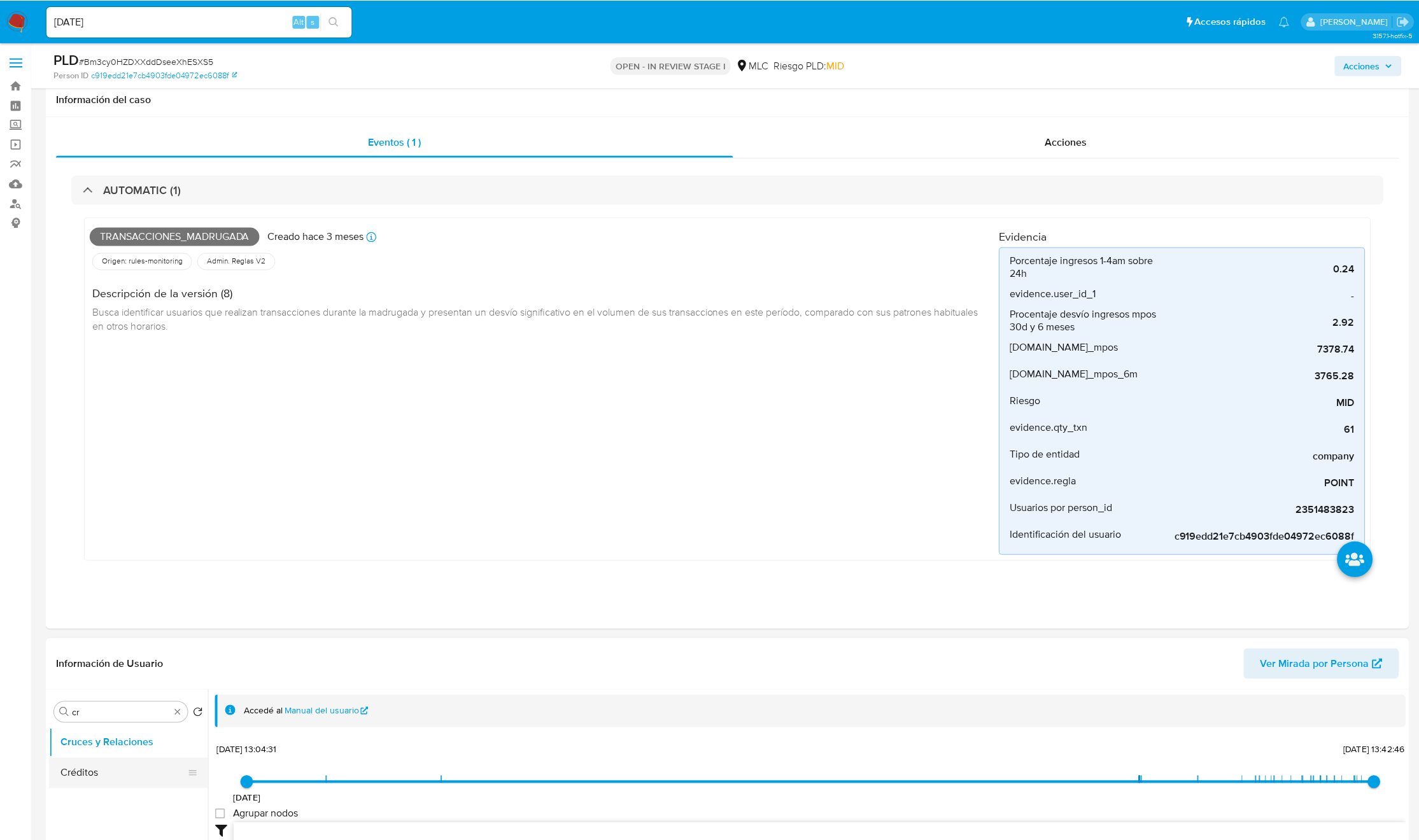
scroll to position [382, 0]
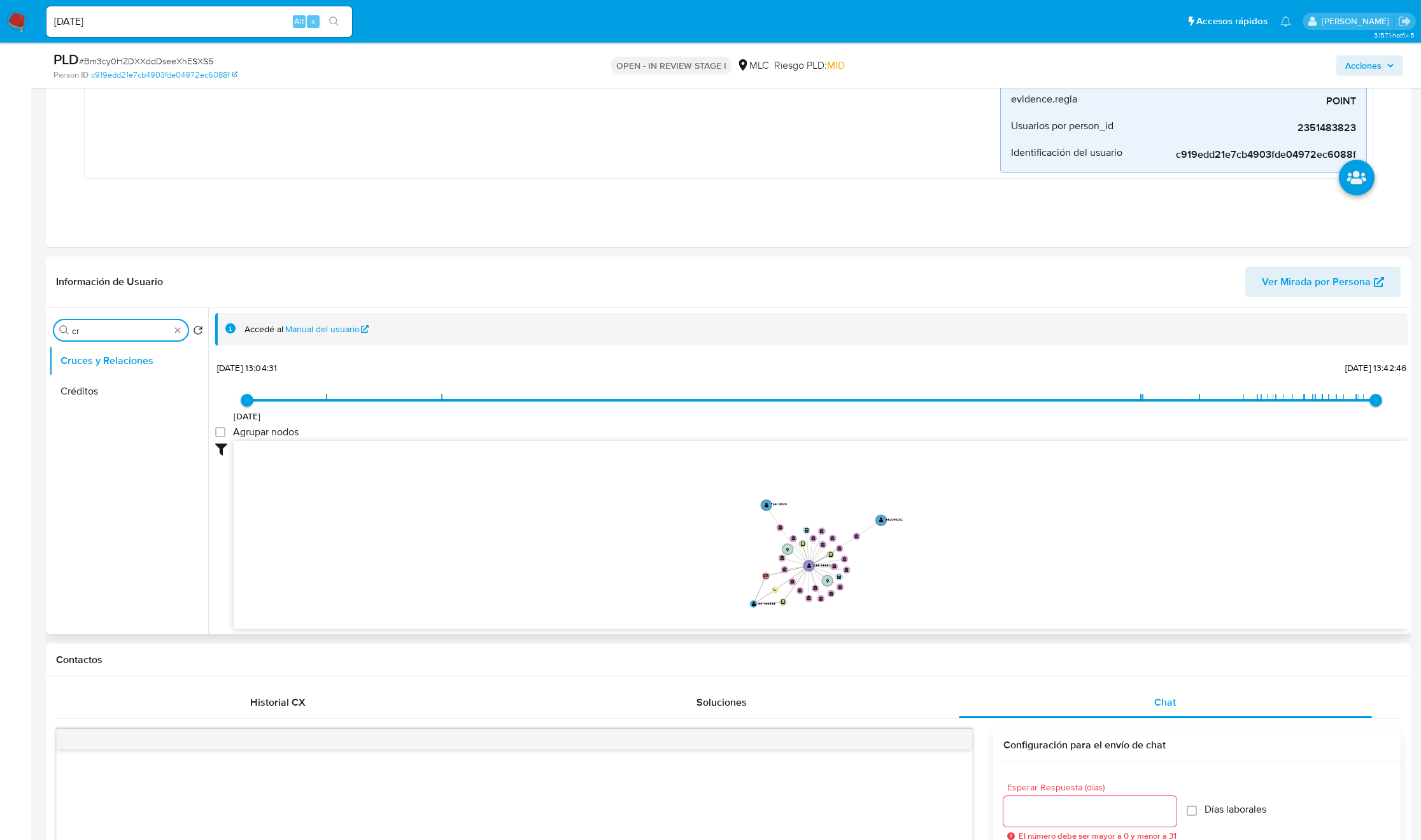
click at [113, 336] on input "cr" at bounding box center [120, 331] width 98 height 12
click at [114, 336] on input "cr" at bounding box center [120, 331] width 98 height 12
type input "DOC"
click at [108, 378] on button "Documentación" at bounding box center [123, 391] width 149 height 31
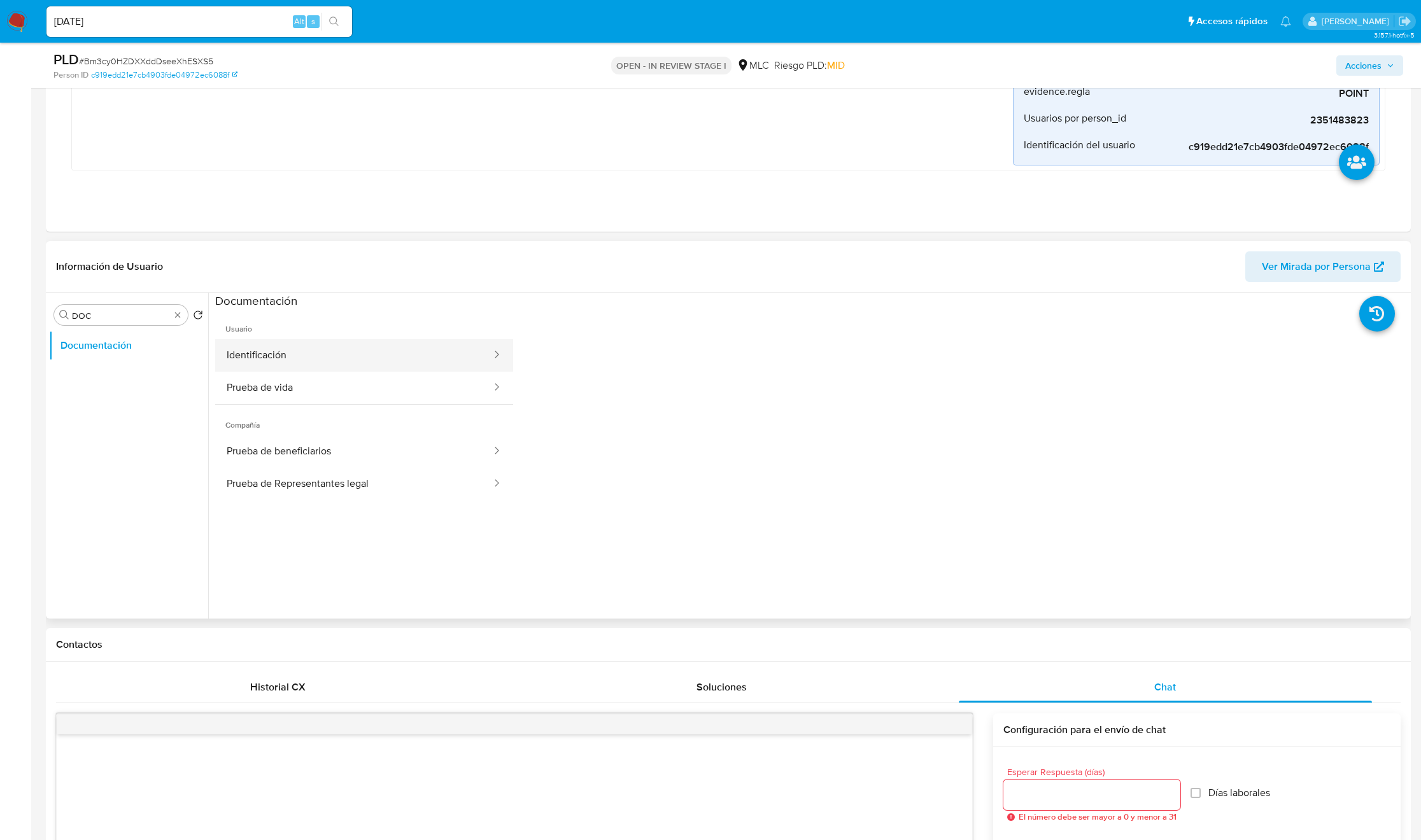
click at [285, 350] on button "Identificación" at bounding box center [354, 355] width 278 height 33
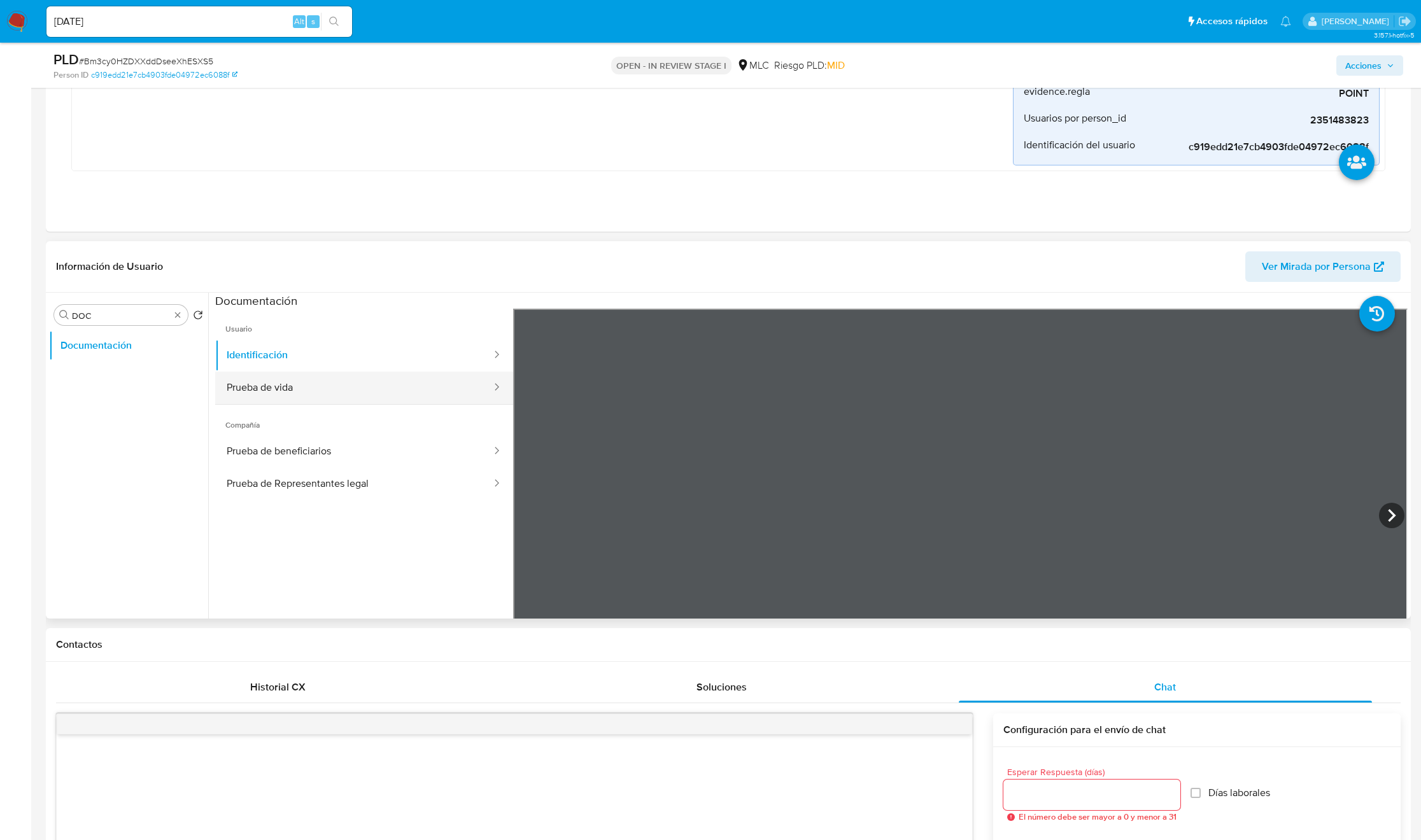
click at [359, 399] on button "Prueba de vida" at bounding box center [354, 387] width 278 height 33
click at [184, 314] on div "Buscar DOC" at bounding box center [120, 315] width 133 height 20
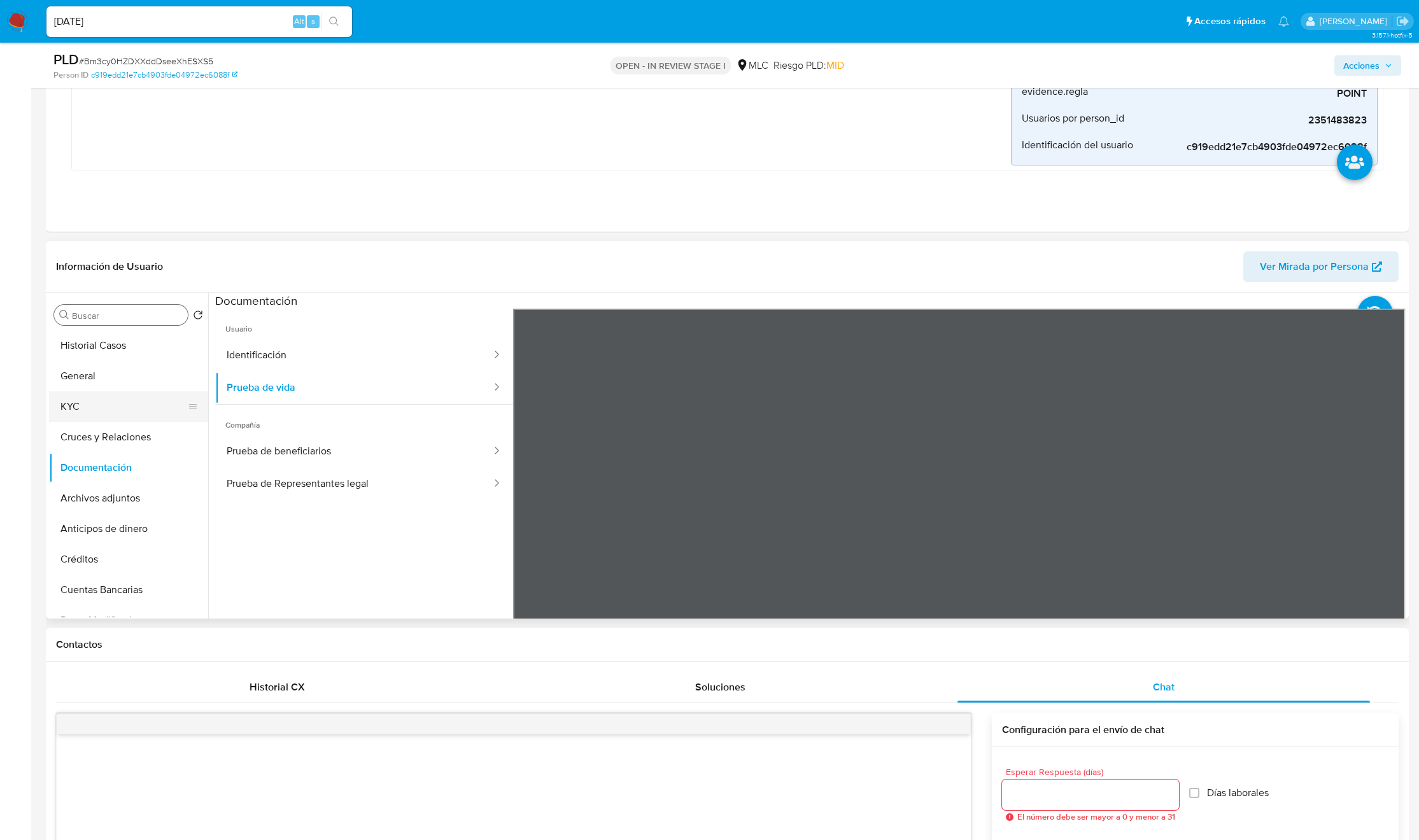
click at [122, 397] on button "KYC" at bounding box center [123, 406] width 149 height 31
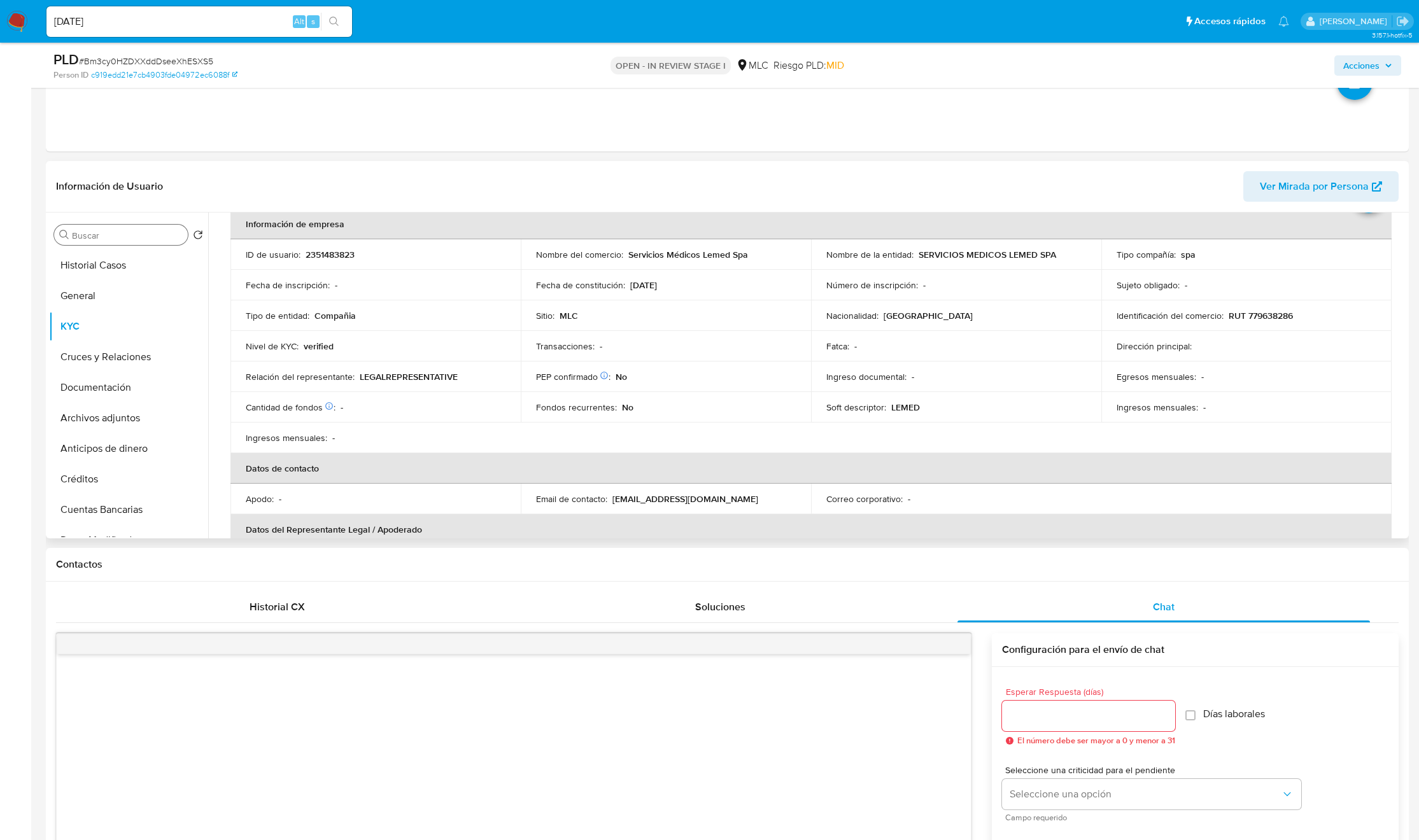
scroll to position [96, 0]
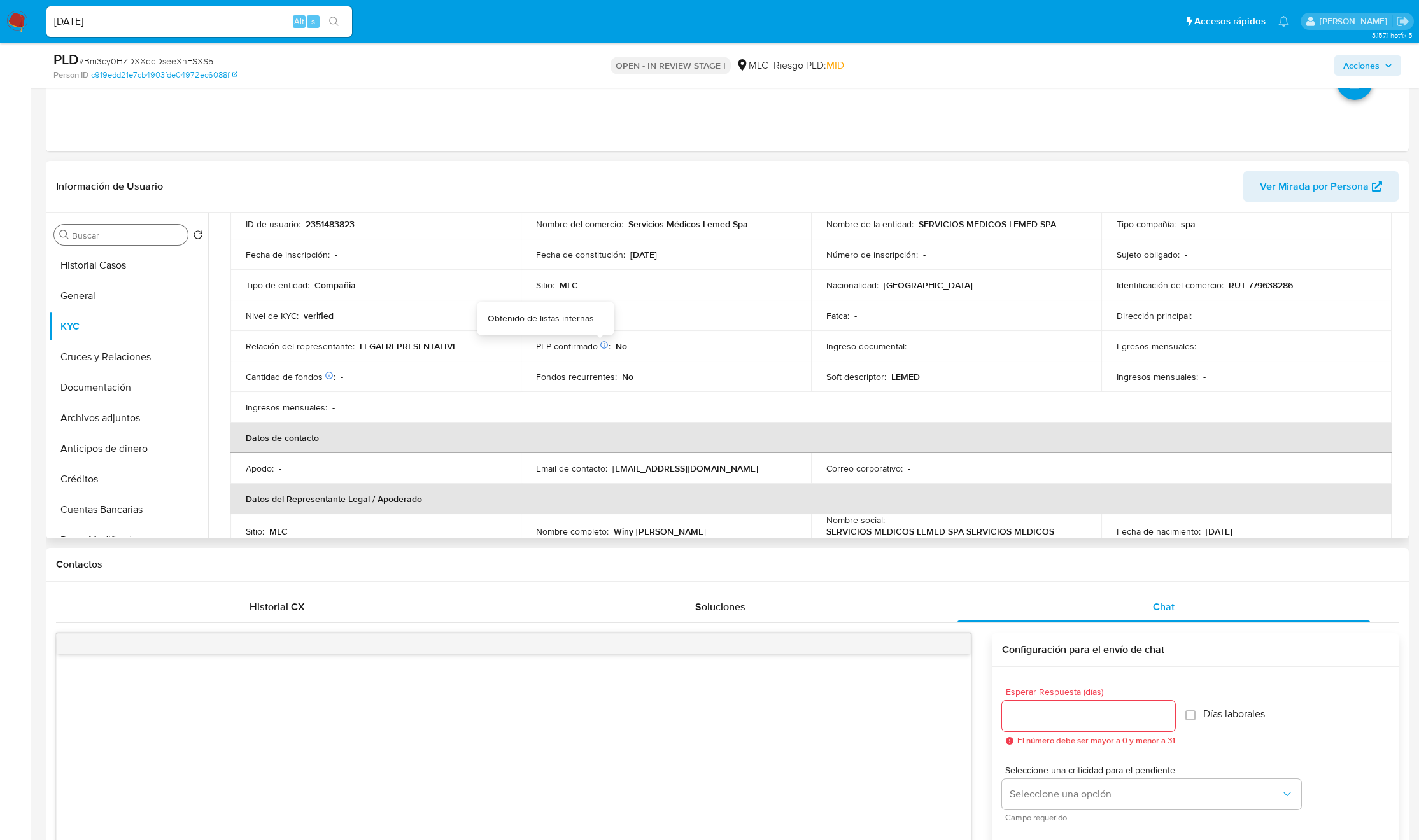
click at [601, 343] on icon at bounding box center [603, 344] width 9 height 9
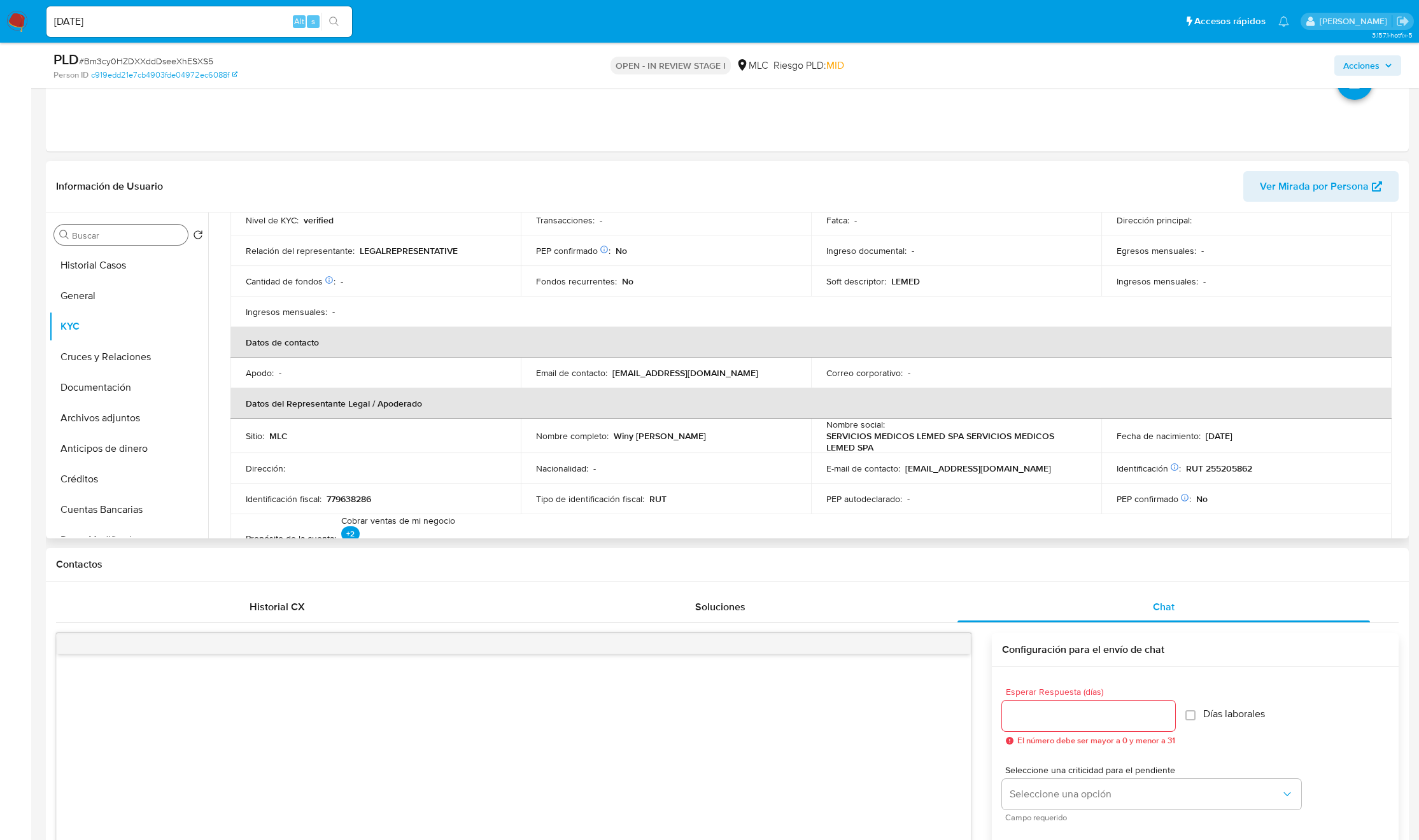
scroll to position [287, 0]
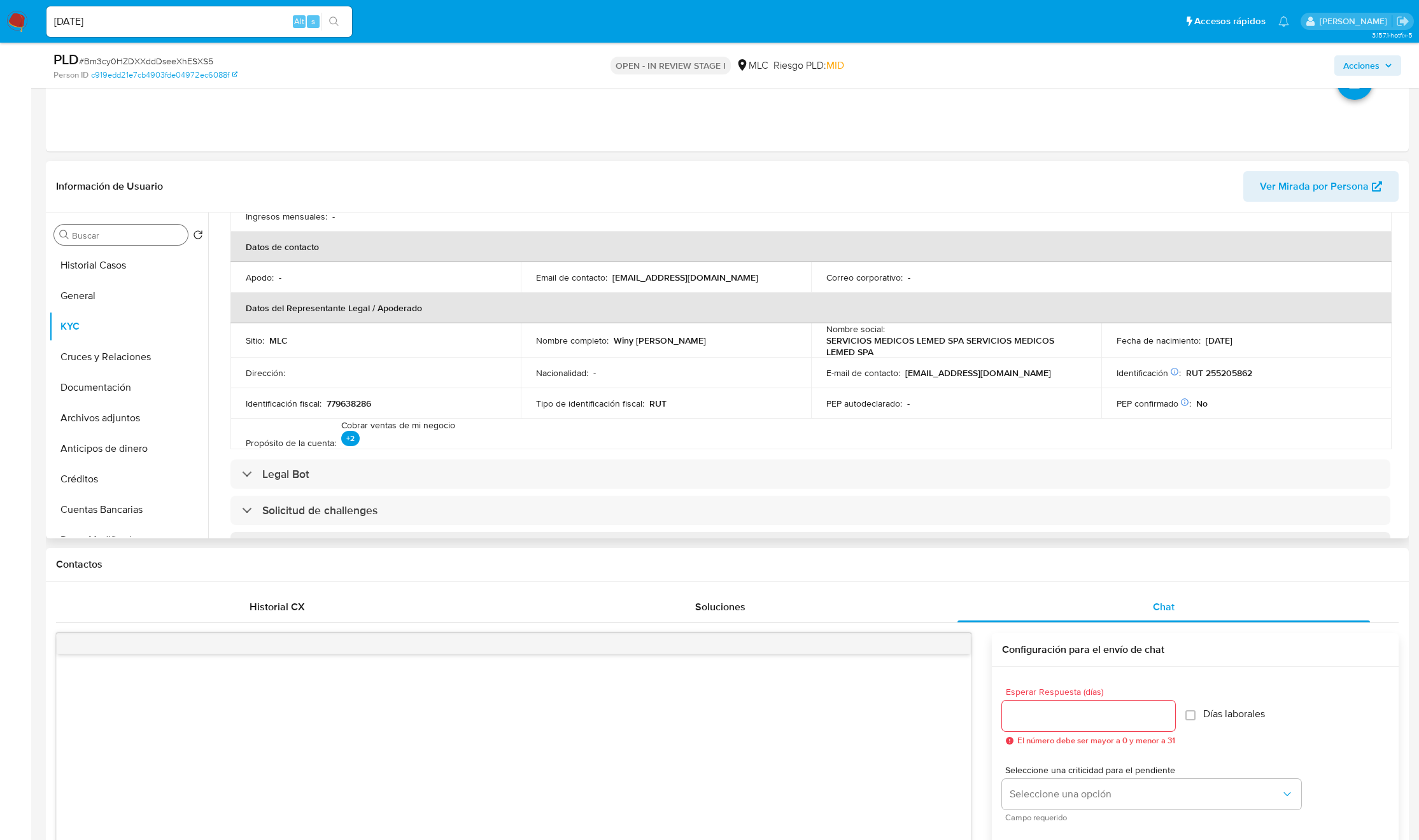
click at [624, 338] on p "Winy [PERSON_NAME]" at bounding box center [659, 340] width 93 height 12
click at [624, 337] on p "Winy [PERSON_NAME]" at bounding box center [659, 340] width 93 height 12
drag, startPoint x: 747, startPoint y: 337, endPoint x: 765, endPoint y: 339, distance: 18.1
click at [765, 339] on div "Nombre completo : [PERSON_NAME]" at bounding box center [665, 340] width 260 height 12
copy p "Winy [PERSON_NAME]"
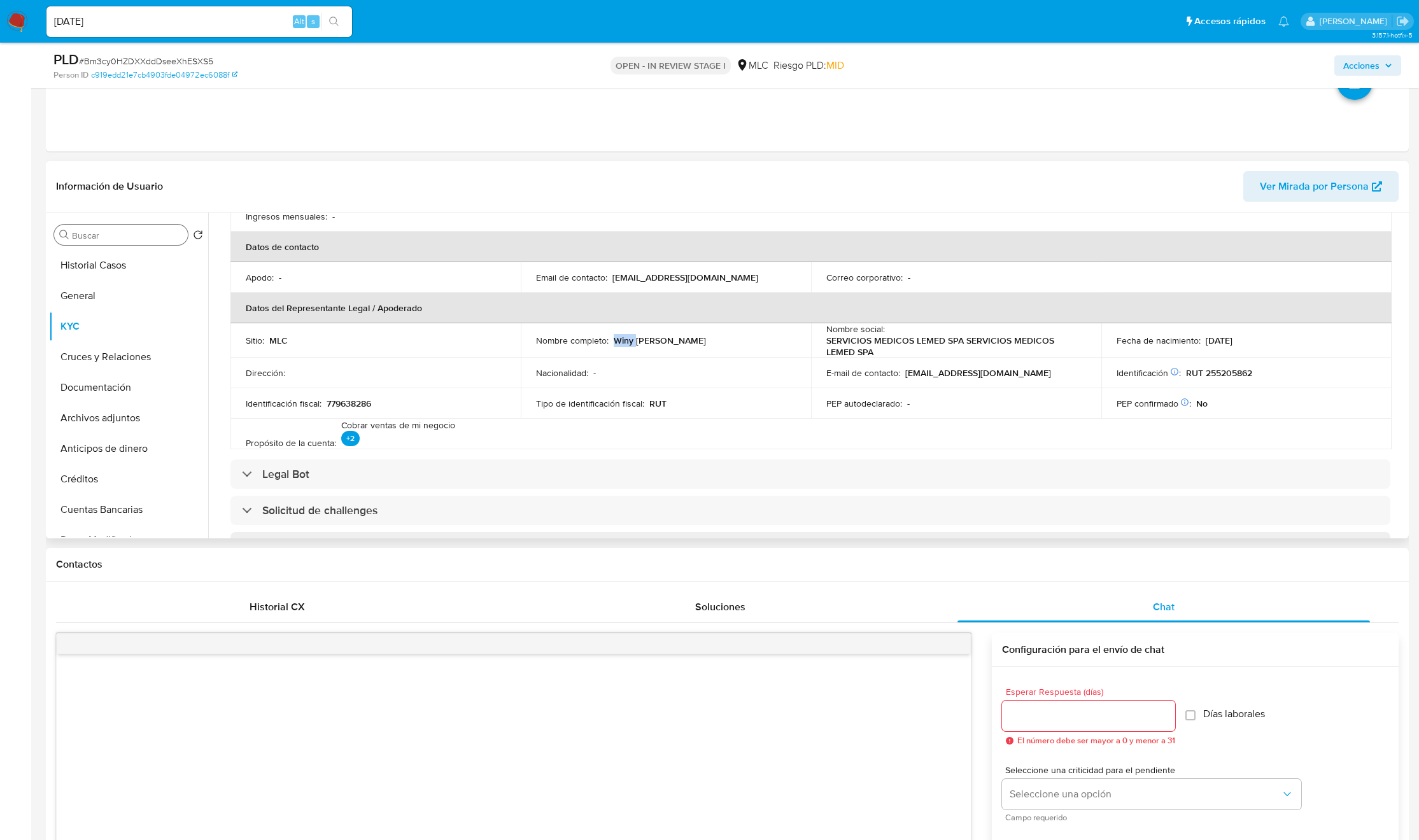
click at [344, 401] on p "779638286" at bounding box center [349, 404] width 45 height 12
copy p "779638286"
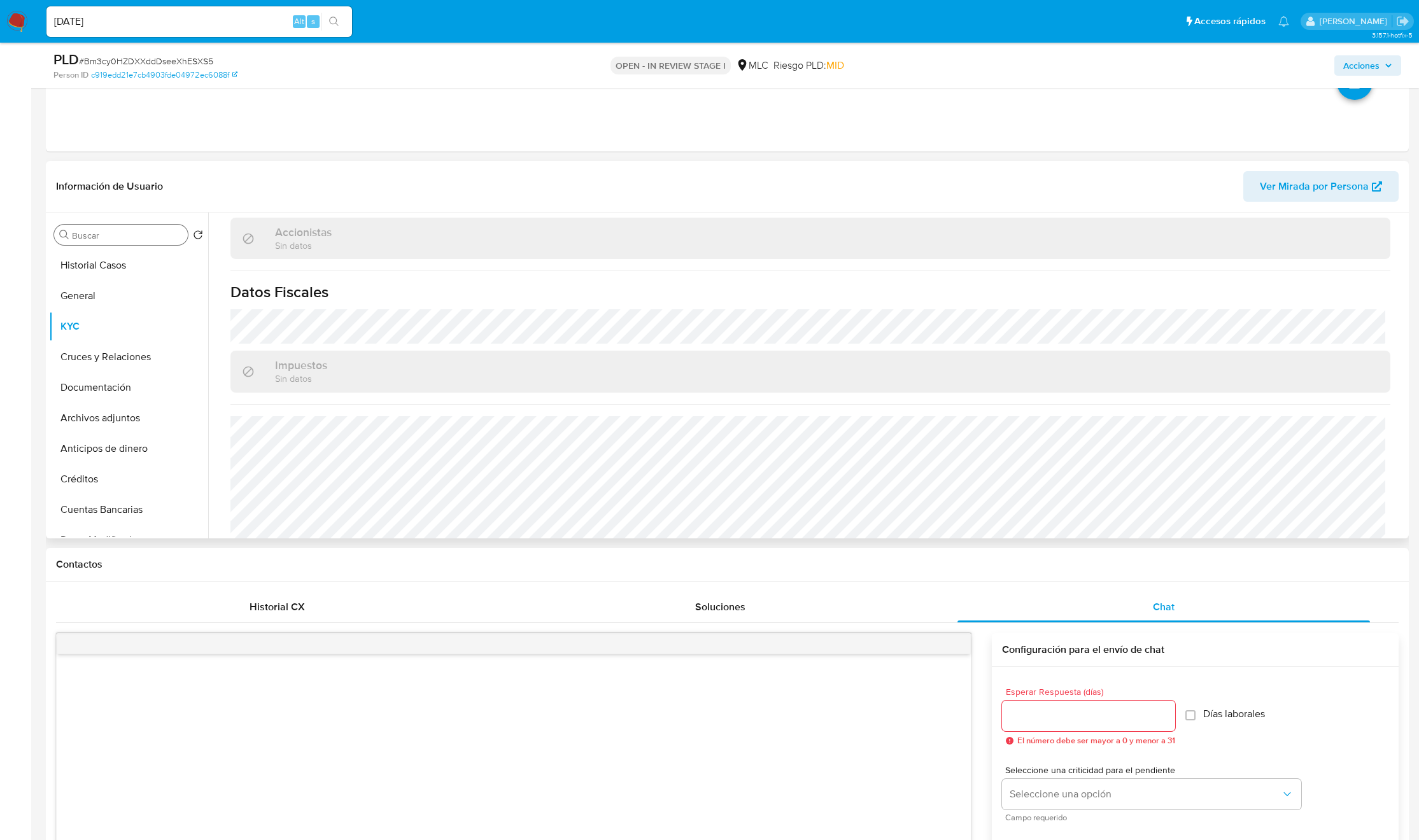
scroll to position [815, 0]
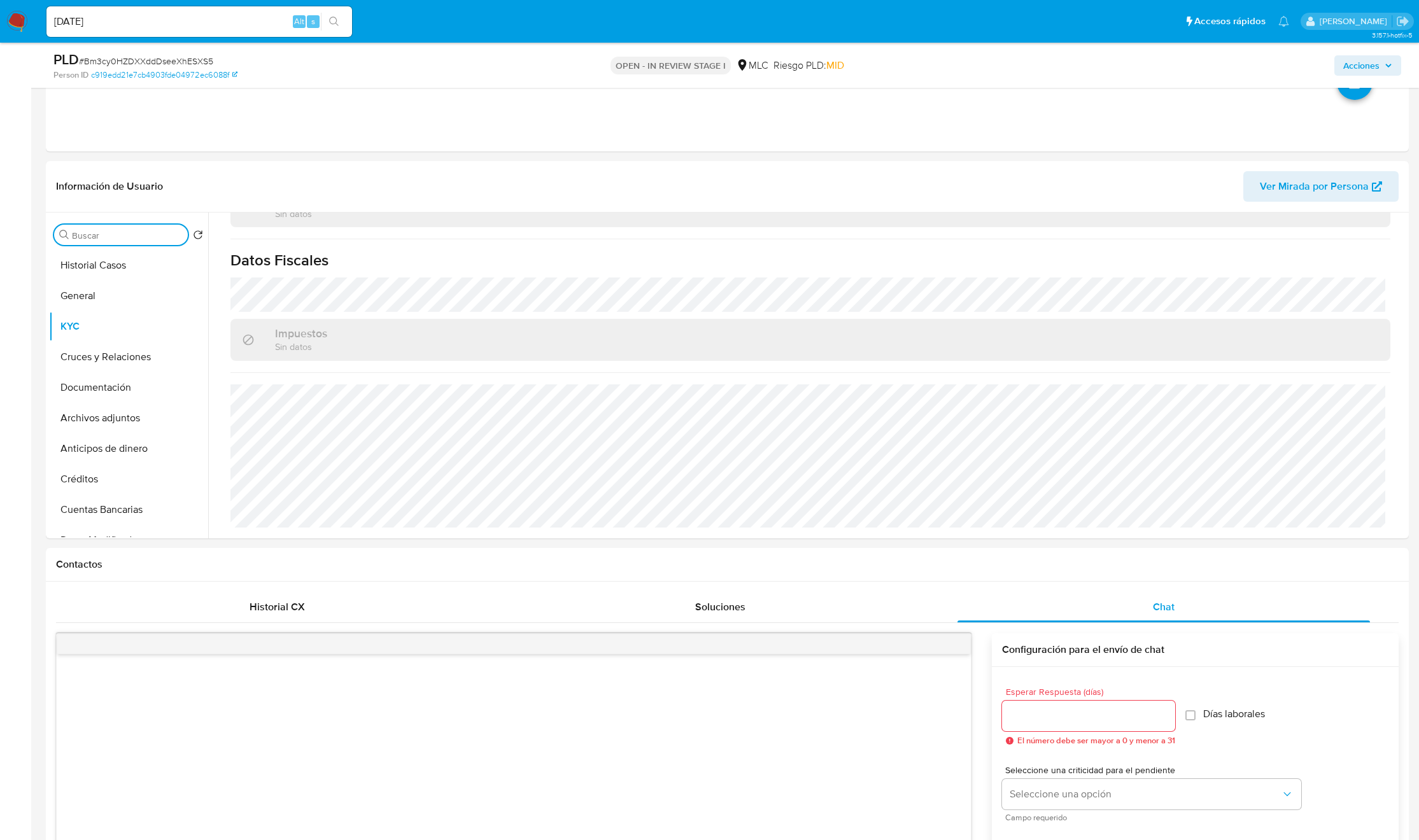
click at [104, 241] on input "Buscar" at bounding box center [126, 236] width 111 height 12
type input "DIREC"
click at [79, 277] on button "KYC" at bounding box center [123, 265] width 149 height 31
click at [93, 287] on button "Direcciones" at bounding box center [123, 296] width 149 height 31
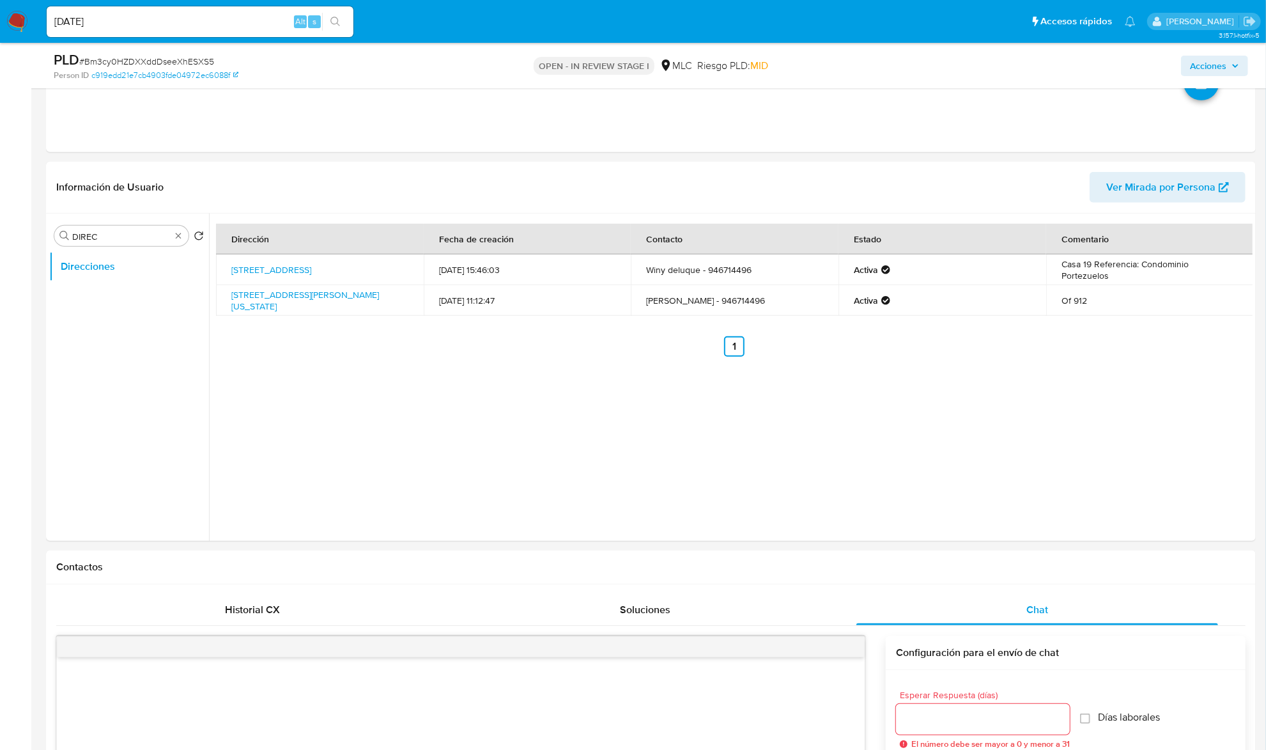
scroll to position [394, 0]
